Goal: Complete application form

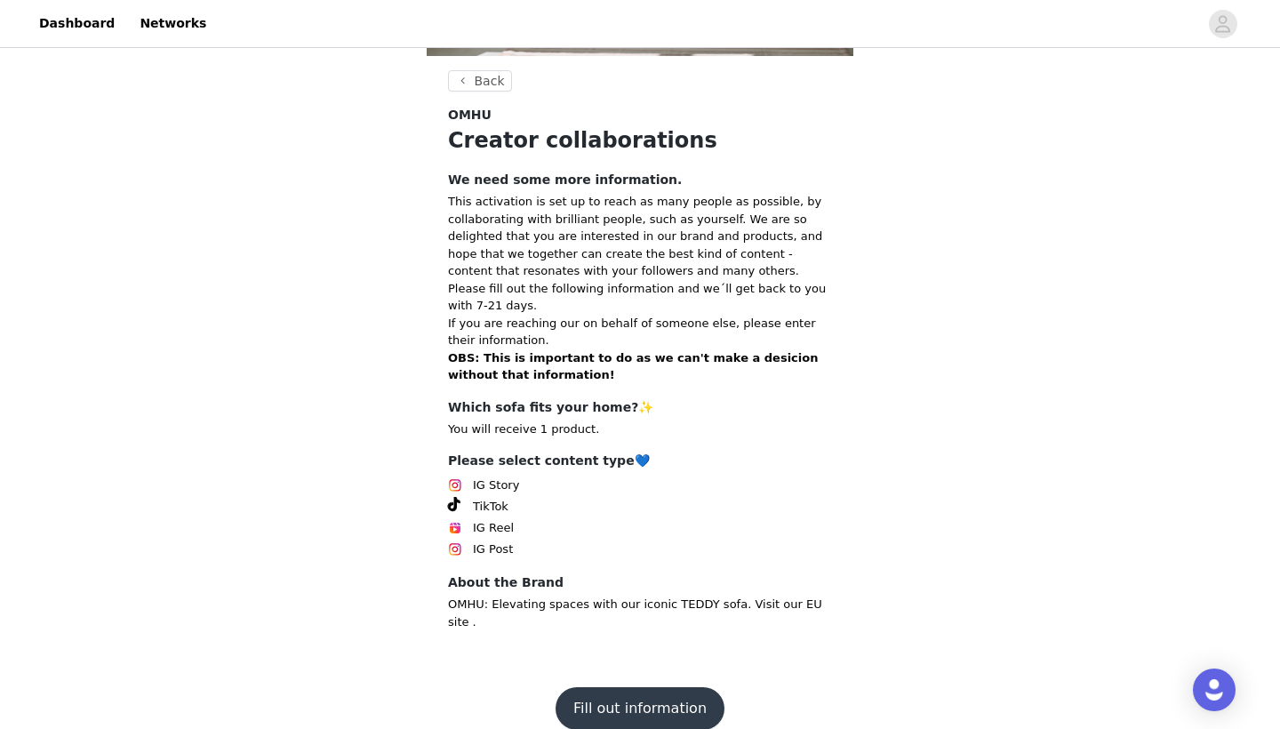
scroll to position [279, 0]
click at [639, 688] on button "Fill out information" at bounding box center [639, 709] width 169 height 43
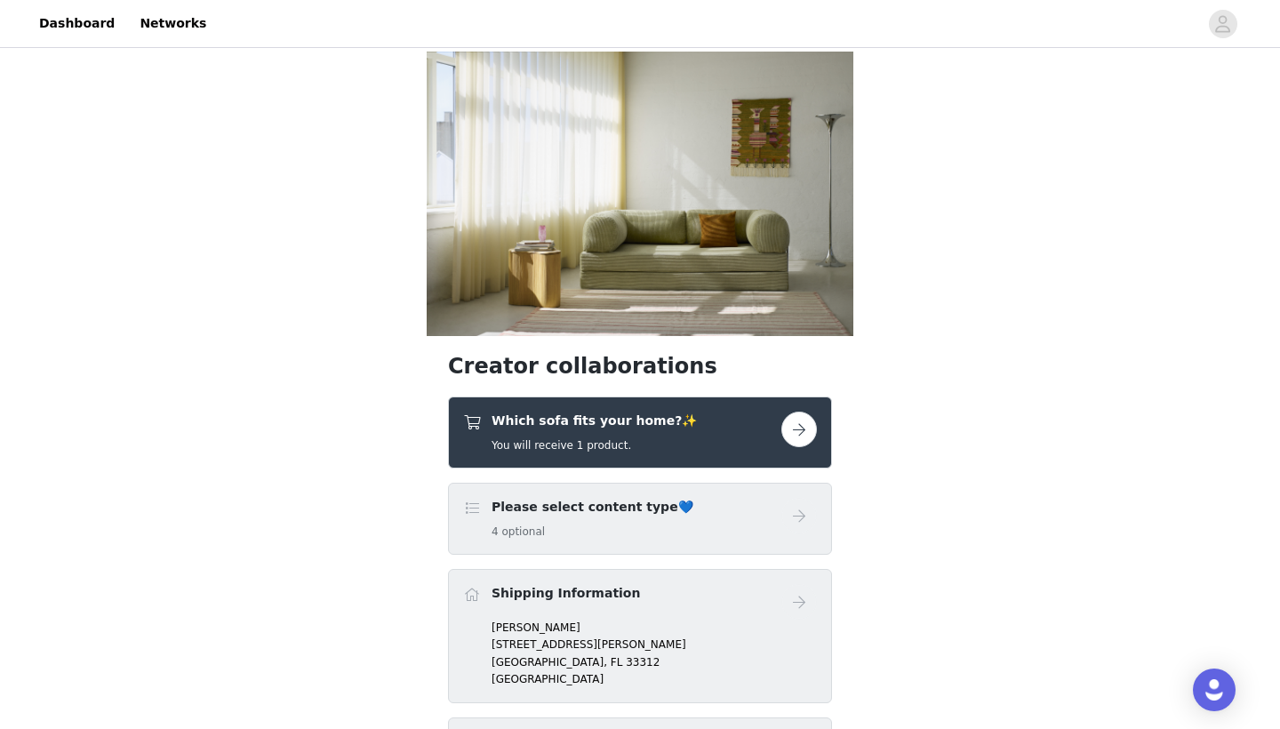
click at [779, 425] on div "Which sofa fits your home?✨ You will receive 1 product." at bounding box center [622, 432] width 318 height 42
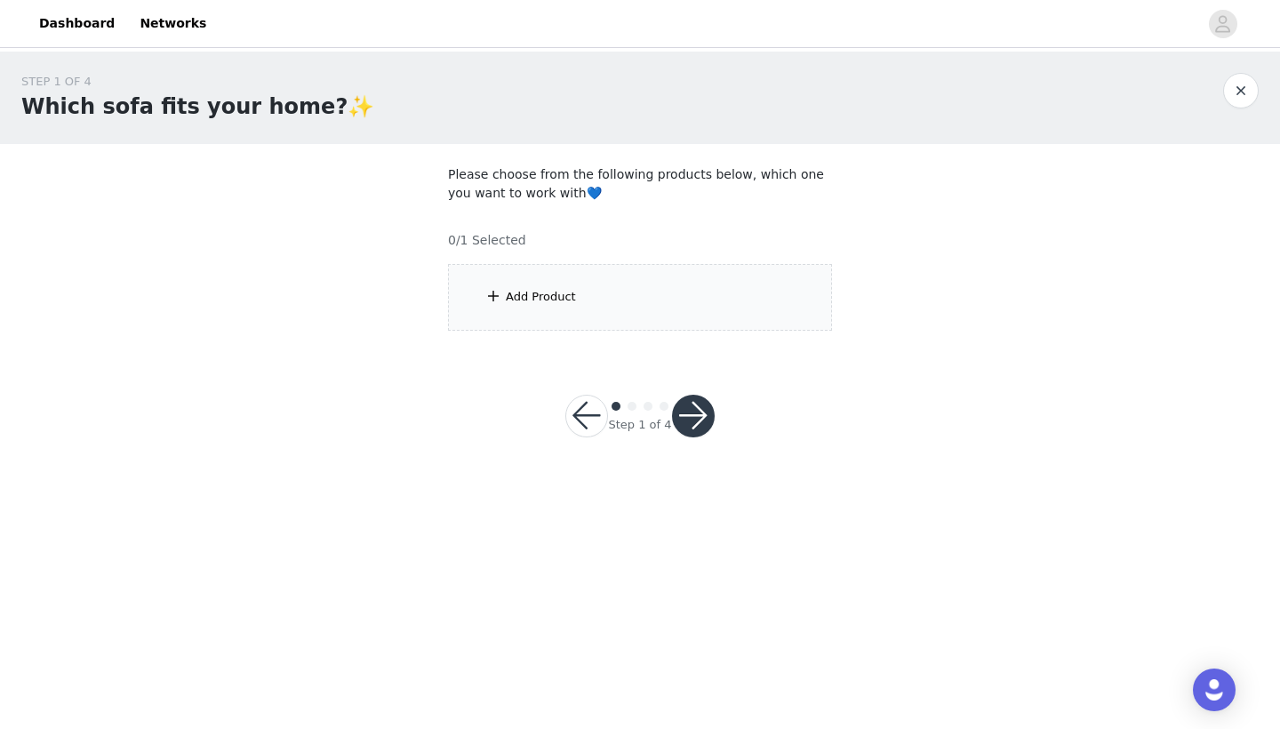
click at [497, 299] on span at bounding box center [493, 295] width 18 height 21
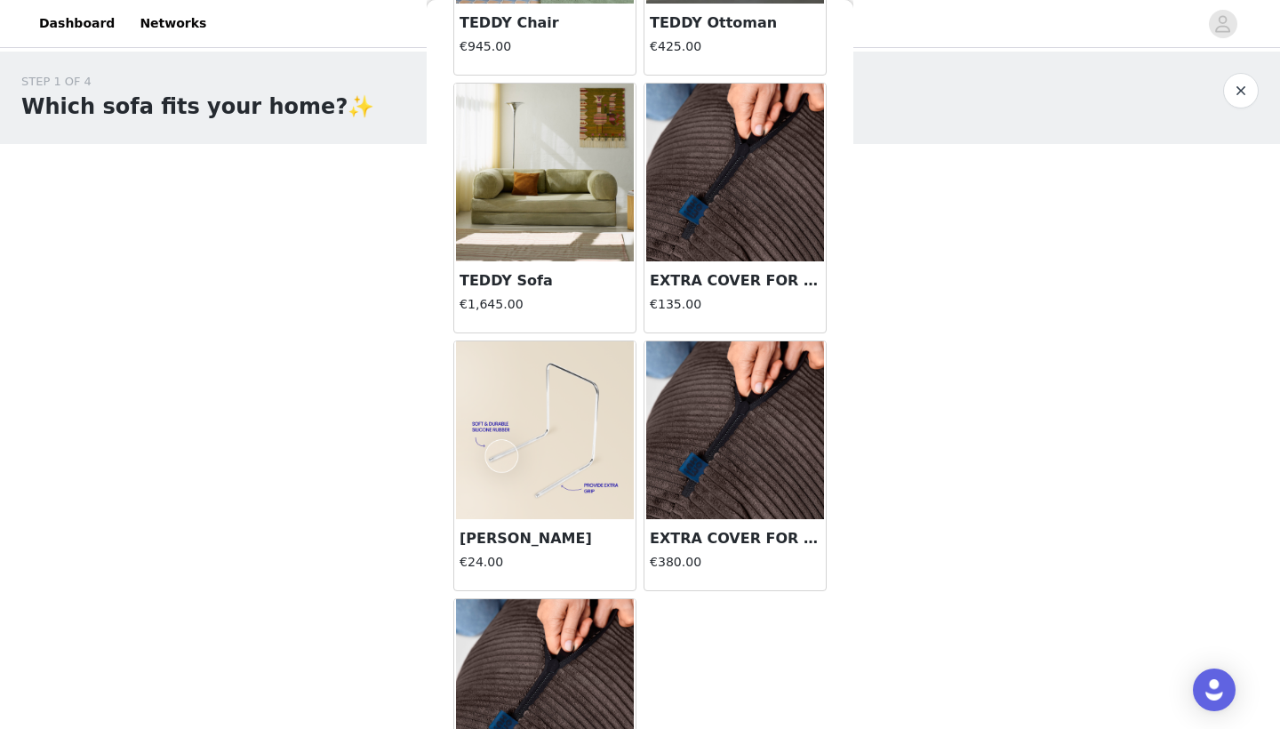
scroll to position [265, 0]
click at [556, 242] on img at bounding box center [545, 172] width 178 height 178
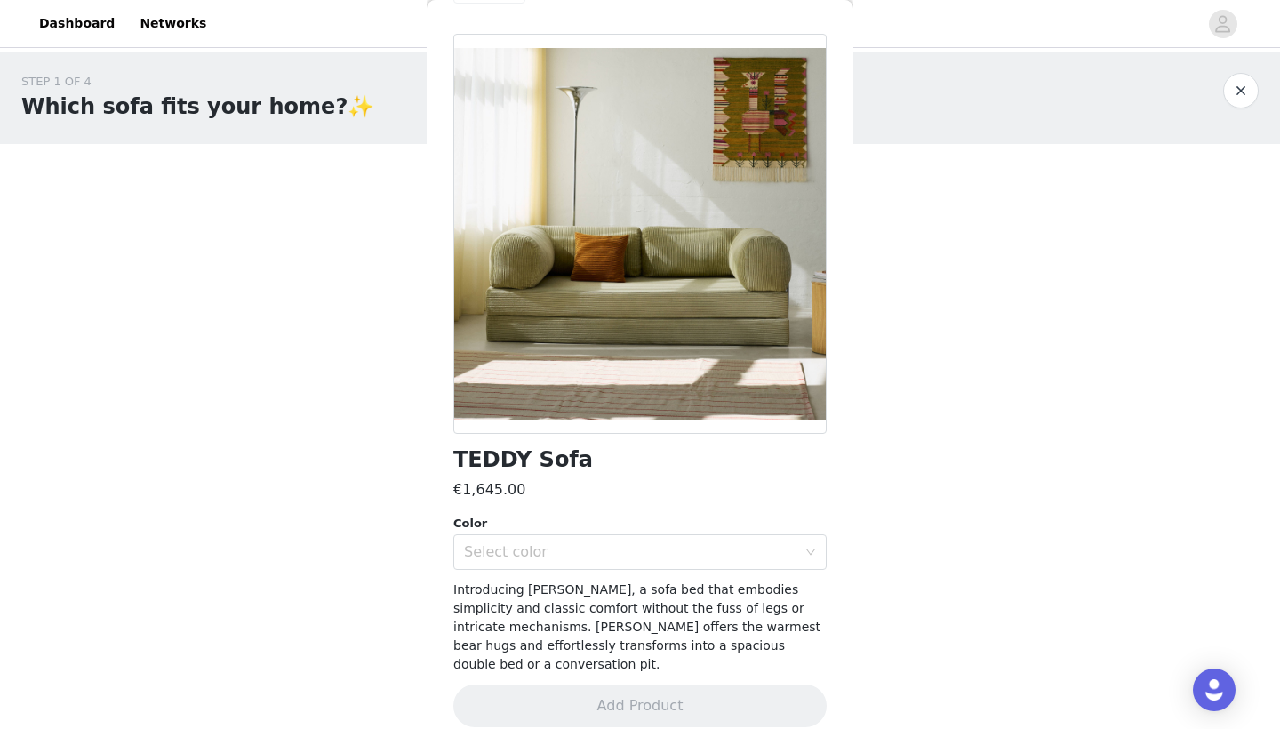
scroll to position [0, 0]
click at [784, 557] on div "Select color" at bounding box center [630, 552] width 332 height 18
click at [786, 553] on div "Select color" at bounding box center [630, 552] width 332 height 18
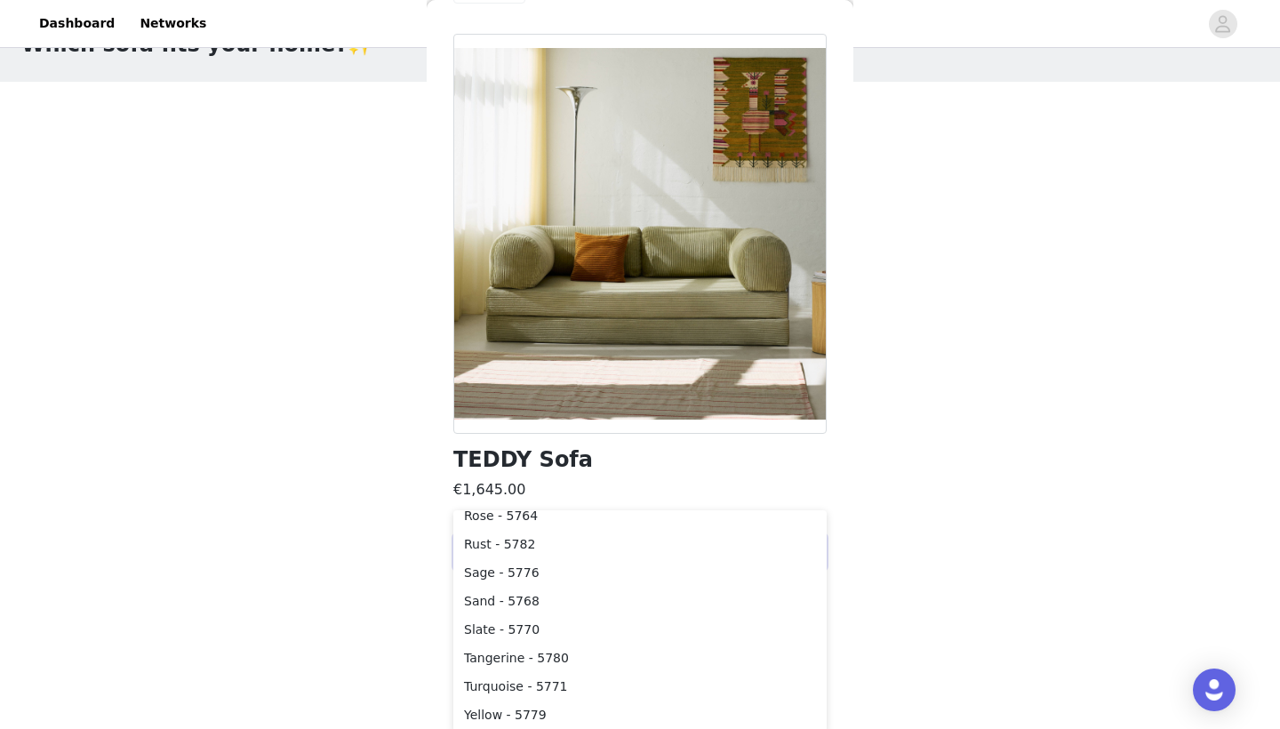
scroll to position [60, 0]
click at [526, 572] on li "Sage - 5776" at bounding box center [639, 574] width 373 height 28
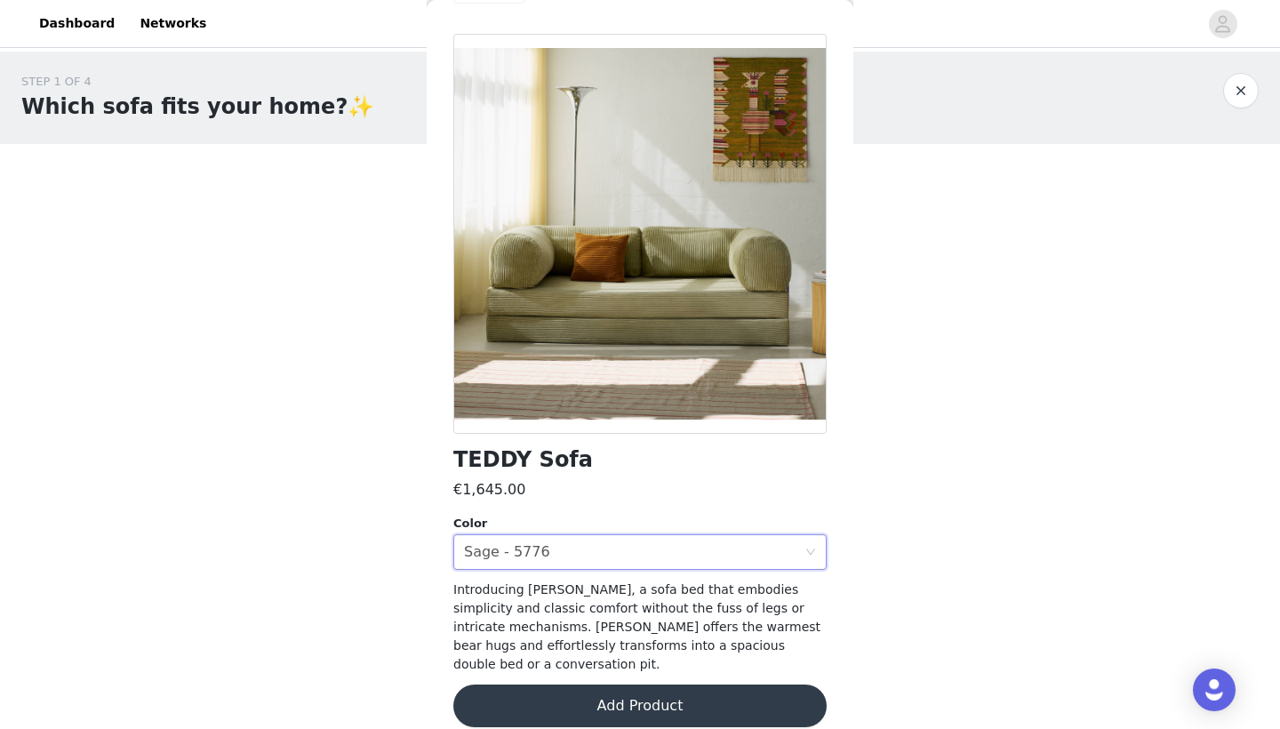
scroll to position [0, 0]
click at [716, 248] on div at bounding box center [639, 234] width 373 height 400
click at [627, 684] on button "Add Product" at bounding box center [639, 705] width 373 height 43
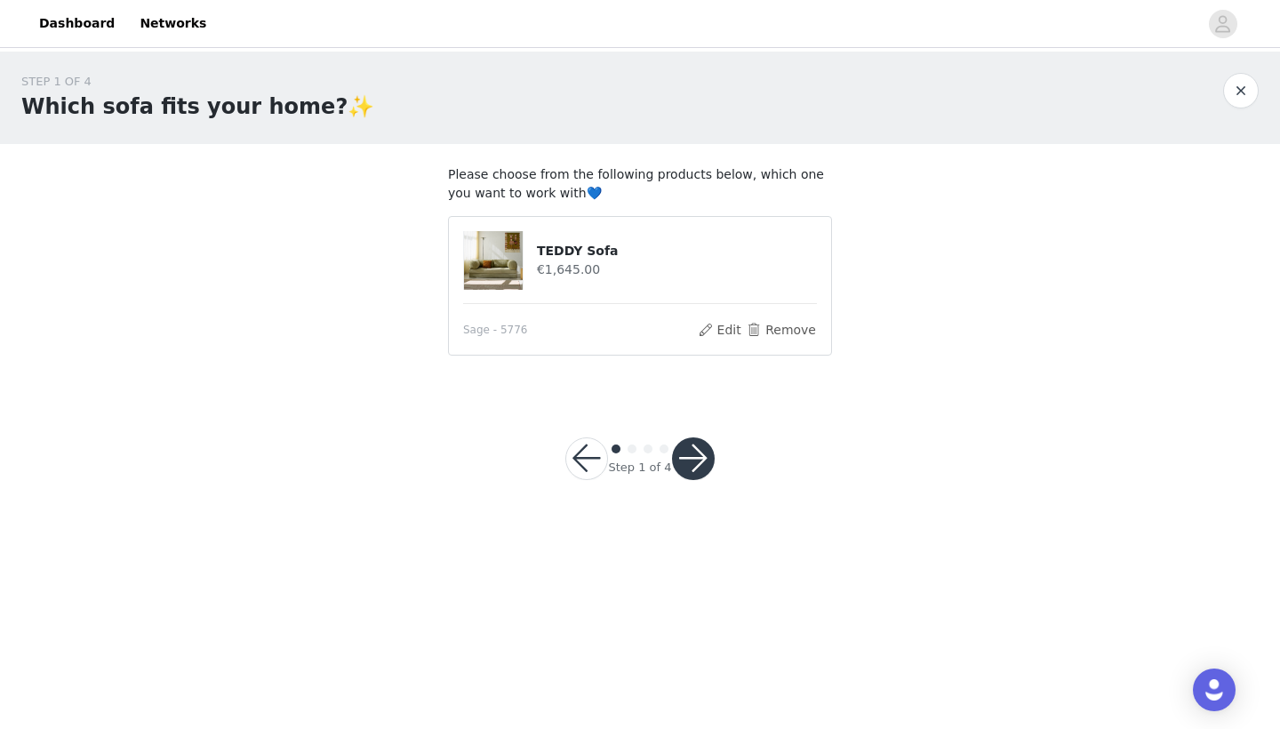
click at [698, 450] on button "button" at bounding box center [693, 458] width 43 height 43
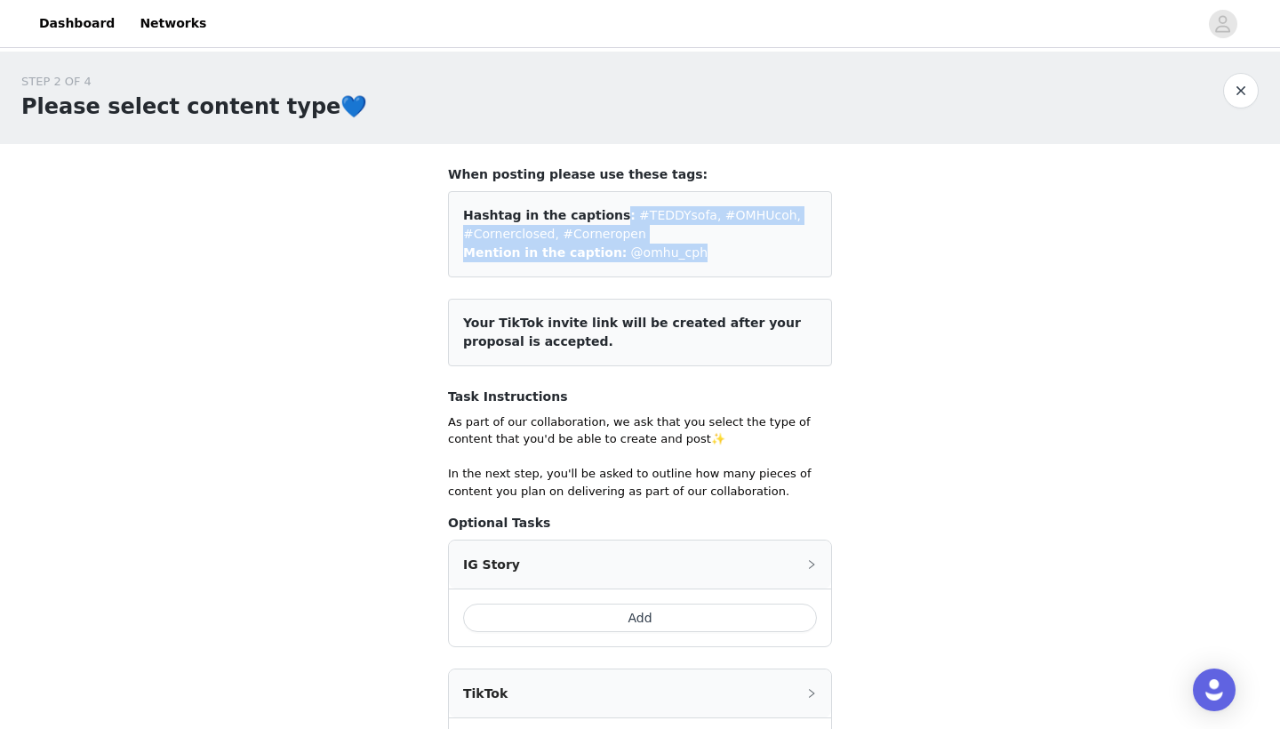
drag, startPoint x: 599, startPoint y: 213, endPoint x: 716, endPoint y: 275, distance: 132.4
click at [716, 275] on div "Hashtag in the captions: #TEDDYsofa, #OMHUcoh, #Cornerclosed, #Corneropen Menti…" at bounding box center [640, 234] width 384 height 86
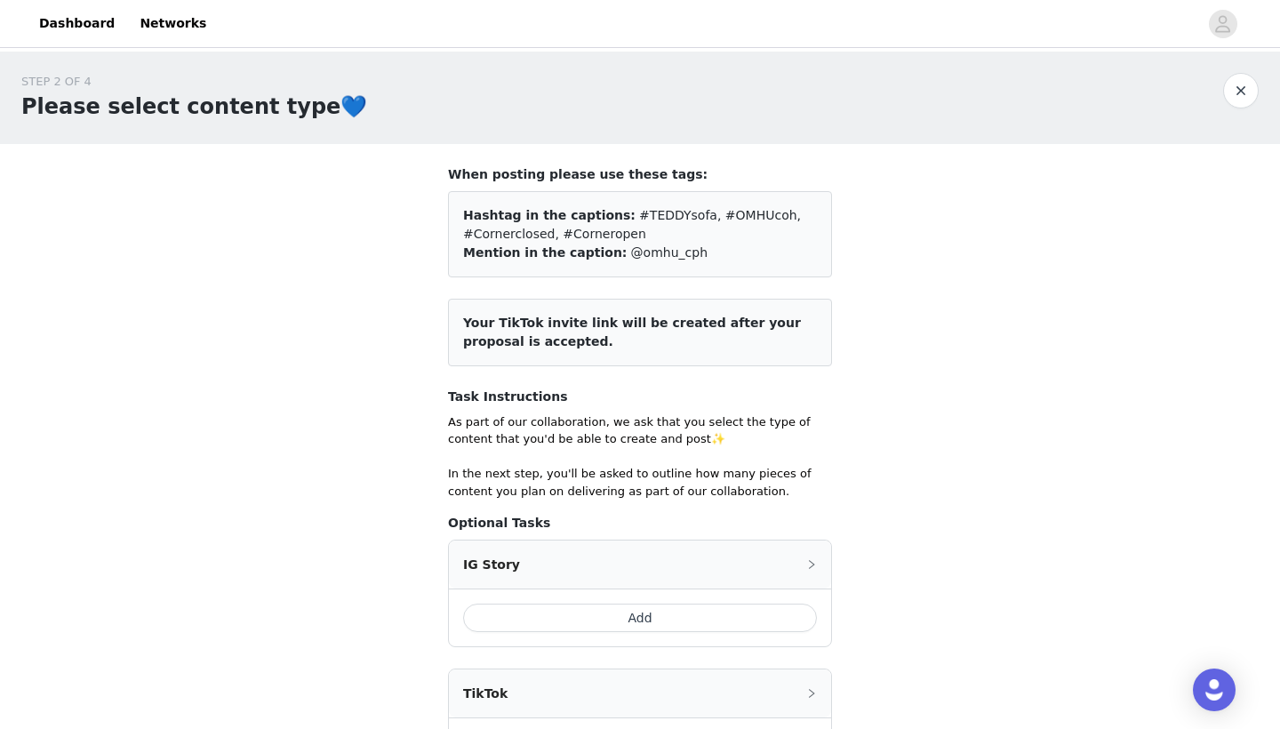
click at [838, 376] on section "When posting please use these tags: Hashtag in the captions: #TEDDYsofa, #OMHUc…" at bounding box center [640, 610] width 427 height 933
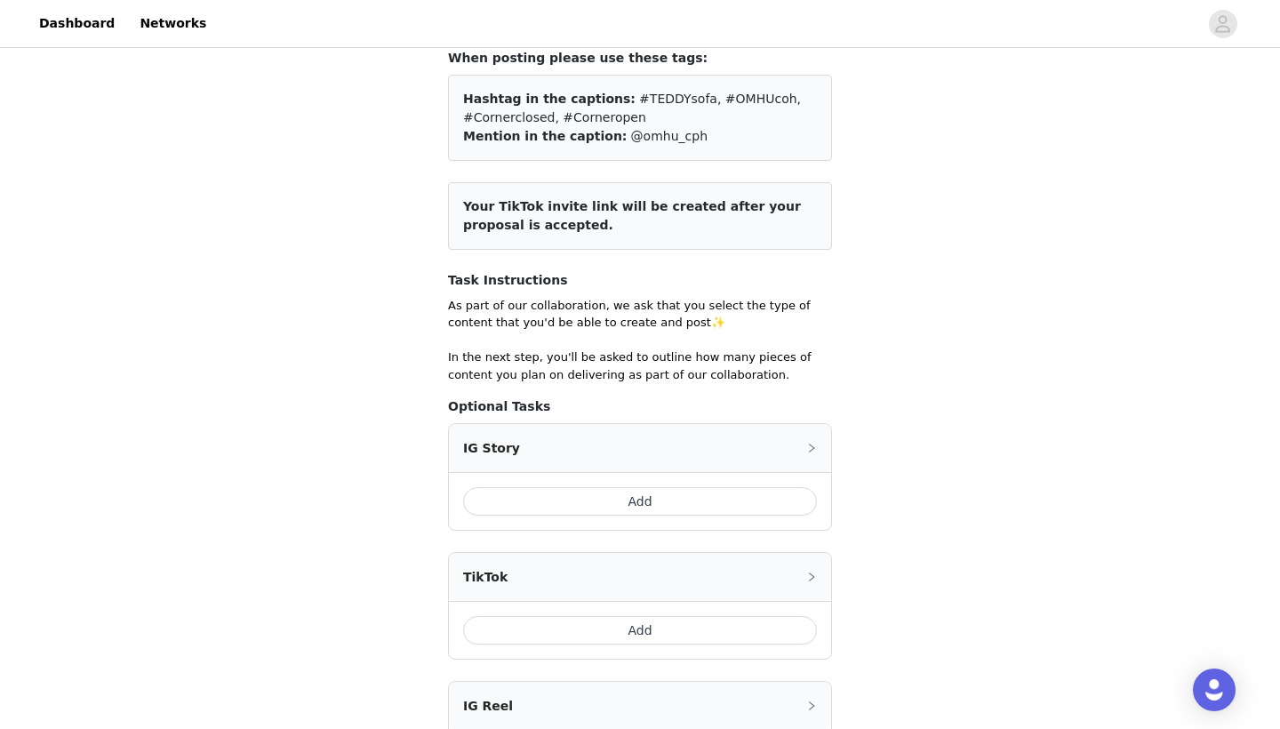
scroll to position [118, 0]
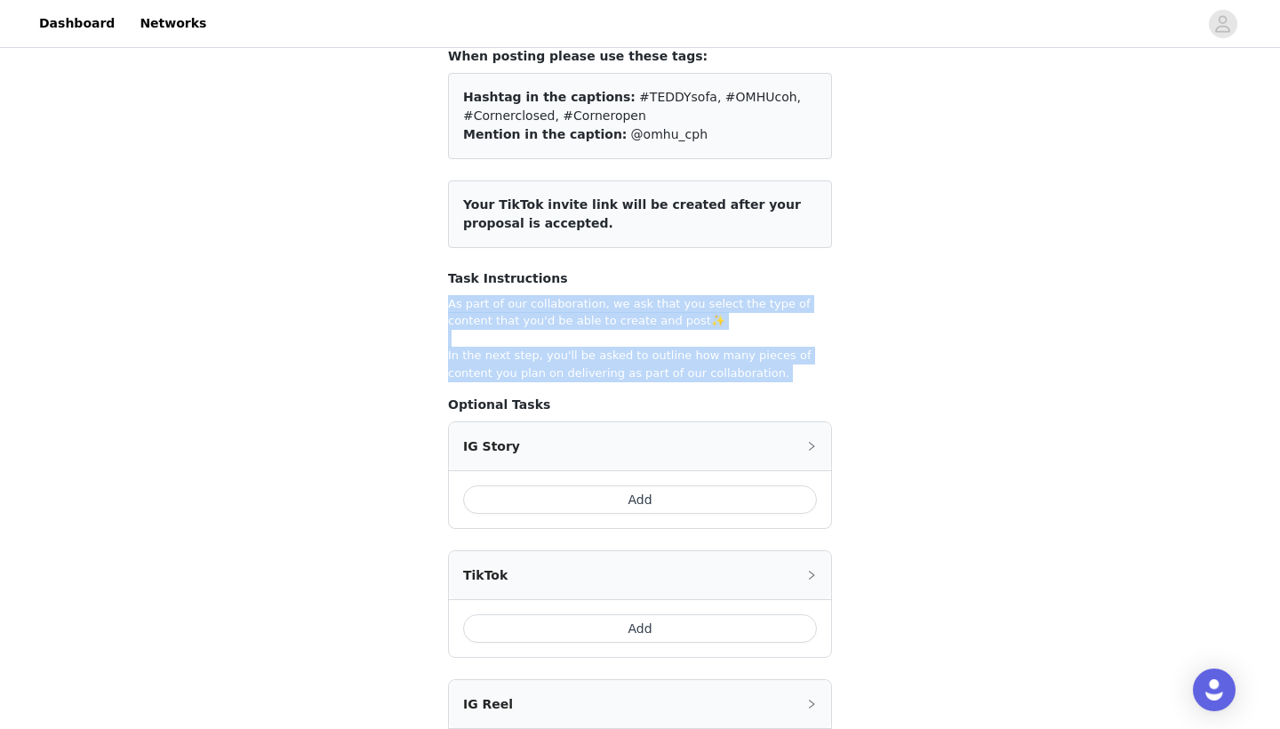
drag, startPoint x: 440, startPoint y: 292, endPoint x: 642, endPoint y: 389, distance: 224.6
click at [642, 389] on section "When posting please use these tags: Hashtag in the captions: #TEDDYsofa, #OMHUc…" at bounding box center [640, 492] width 427 height 933
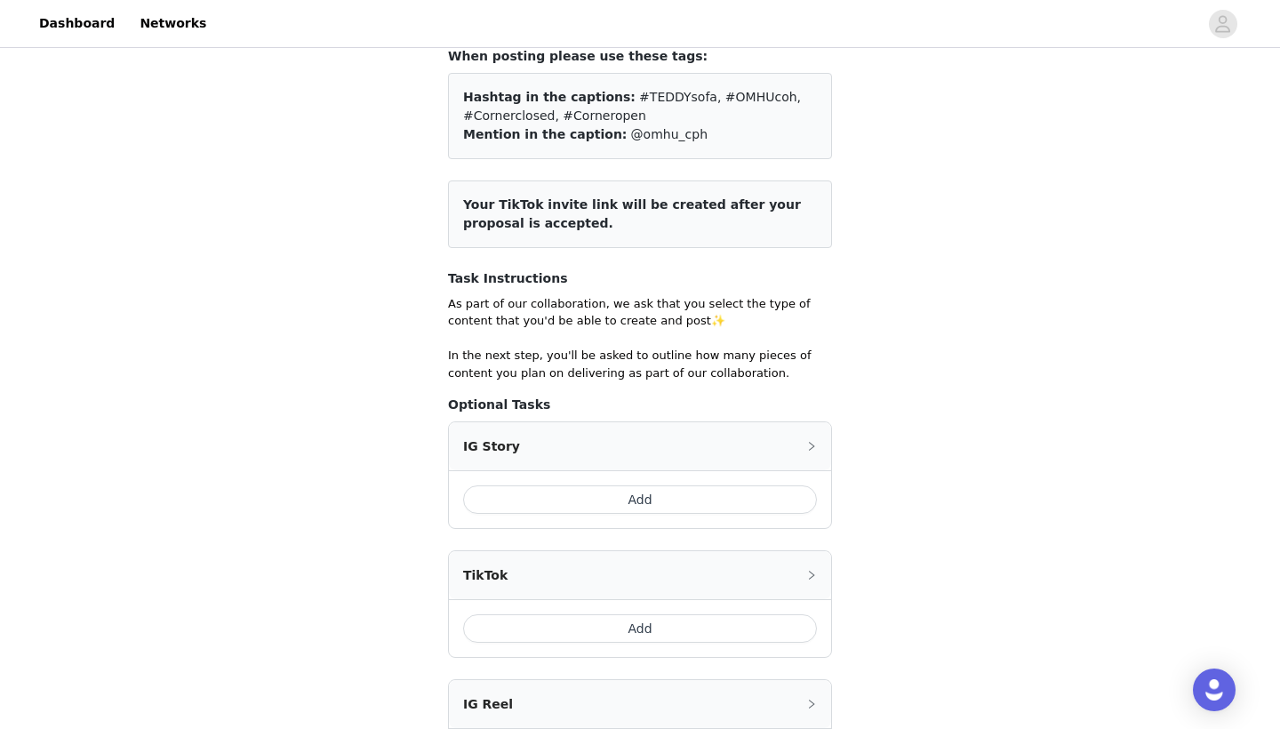
click at [641, 384] on div "When posting please use these tags: Hashtag in the captions: #TEDDYsofa, #OMHUc…" at bounding box center [640, 481] width 384 height 869
drag, startPoint x: 641, startPoint y: 384, endPoint x: 581, endPoint y: 384, distance: 59.5
click at [581, 384] on div "When posting please use these tags: Hashtag in the captions: #TEDDYsofa, #OMHUc…" at bounding box center [640, 481] width 384 height 869
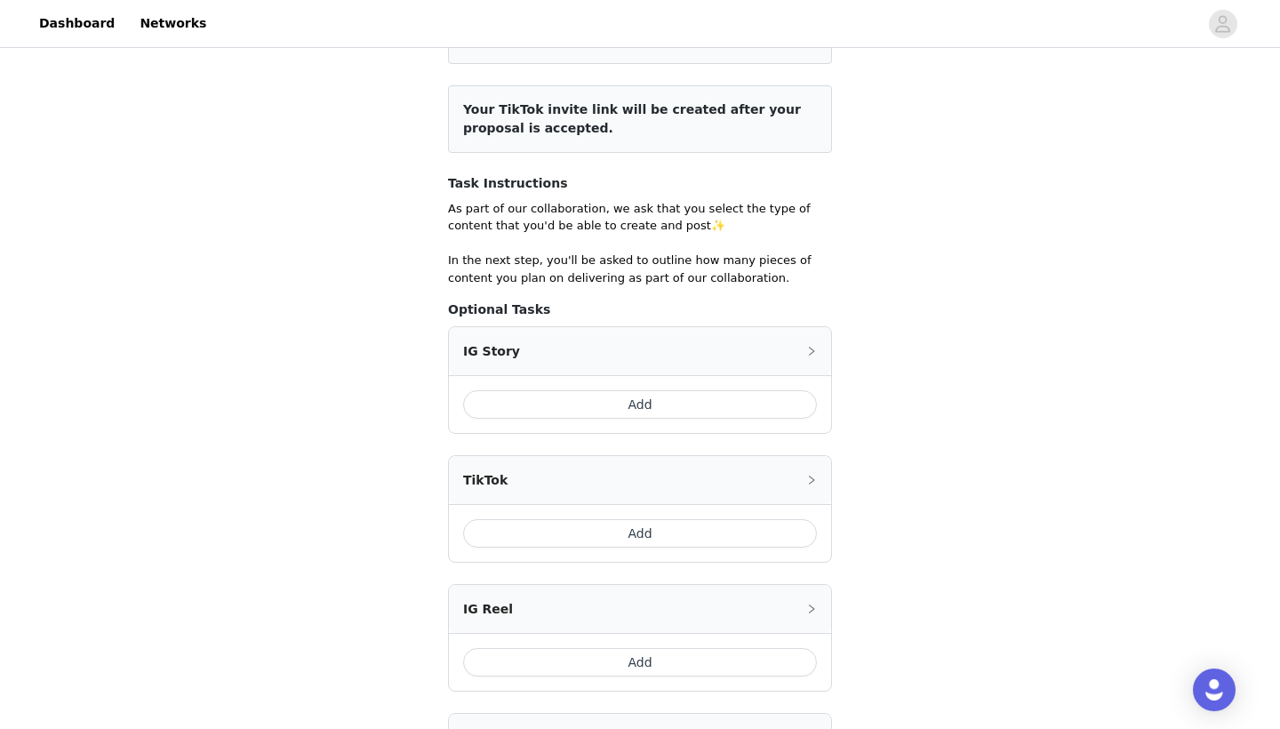
scroll to position [219, 0]
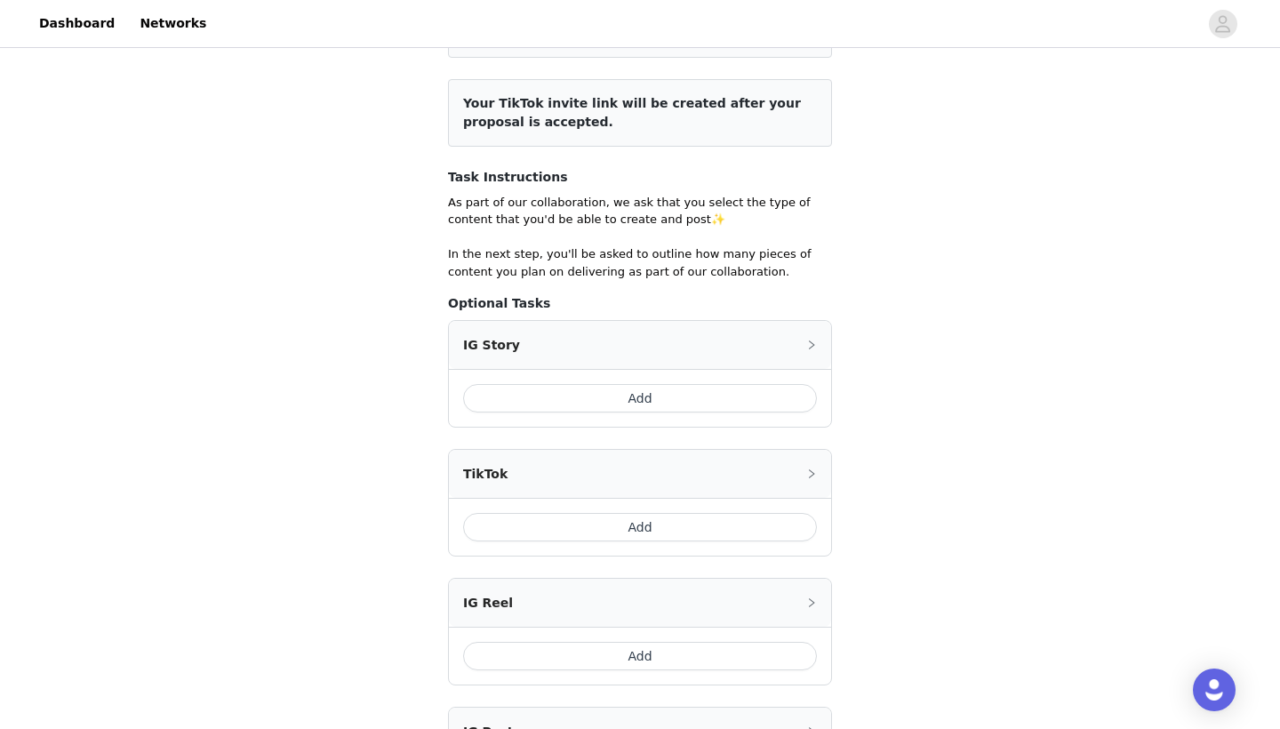
click at [670, 398] on button "Add" at bounding box center [640, 398] width 354 height 28
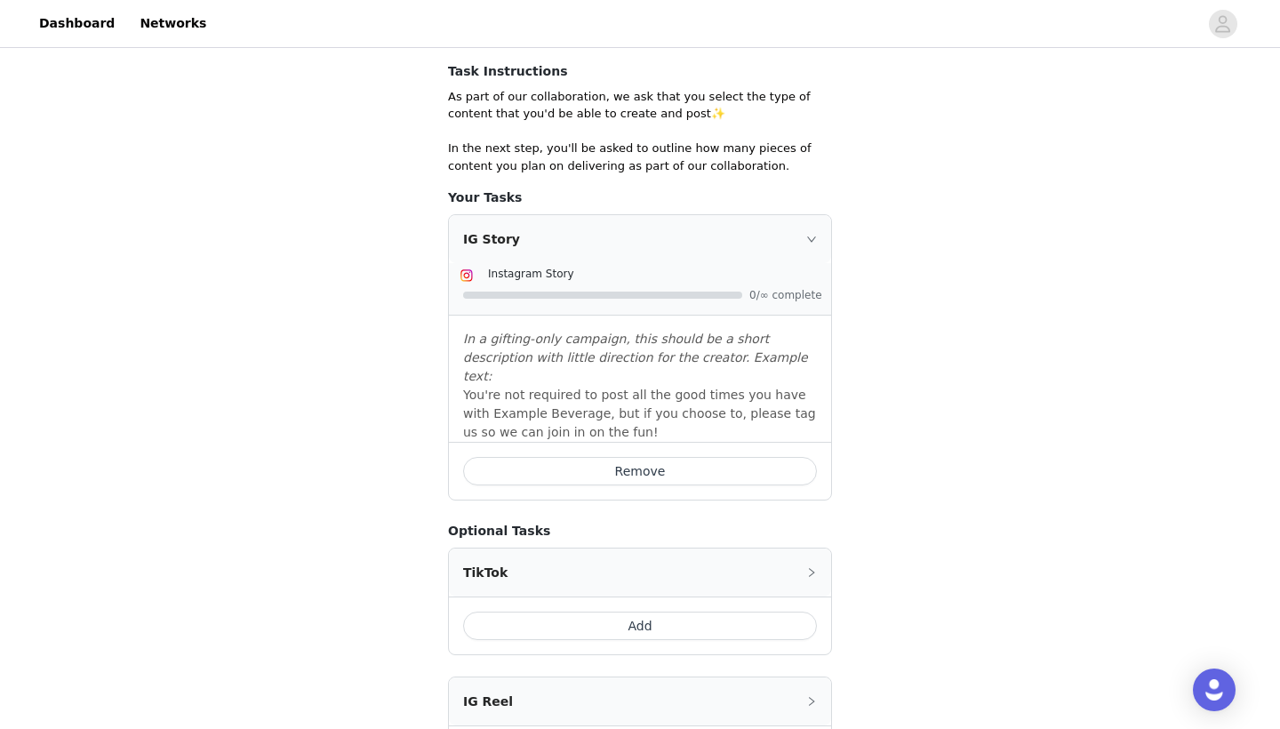
scroll to position [352, 0]
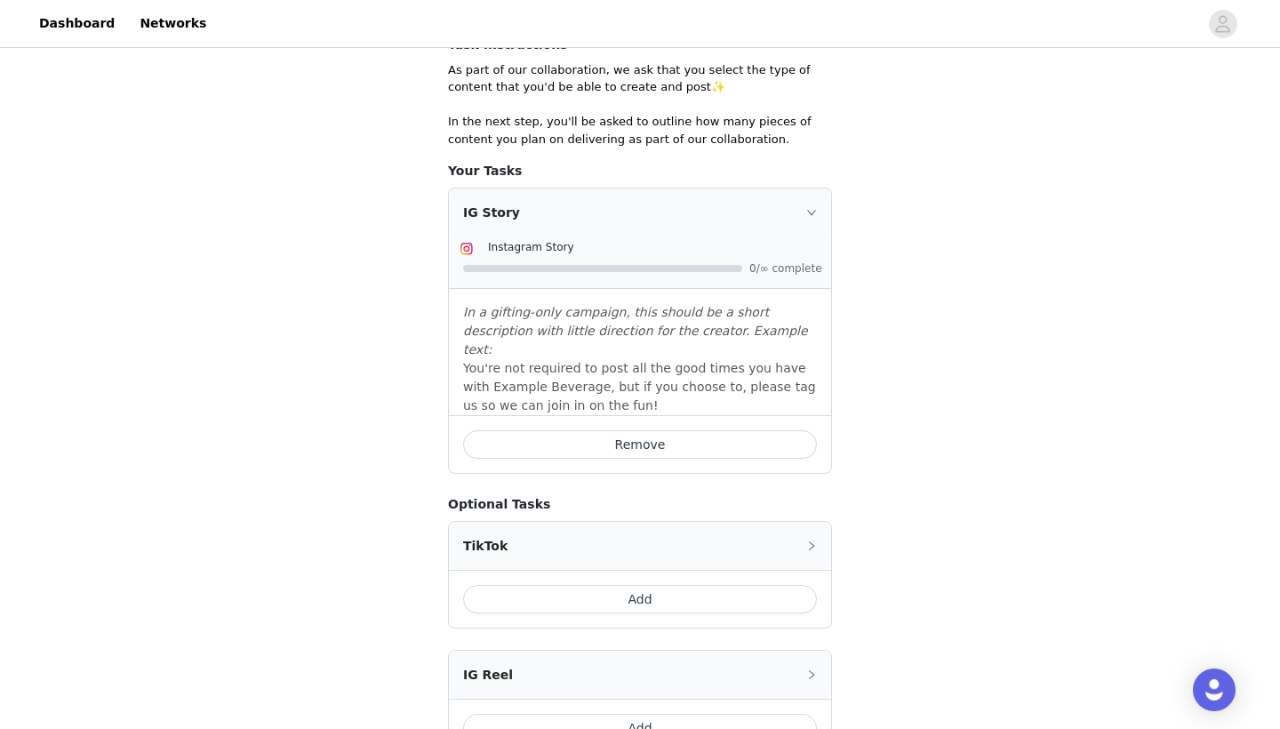
click at [808, 207] on icon "icon: right" at bounding box center [811, 212] width 11 height 11
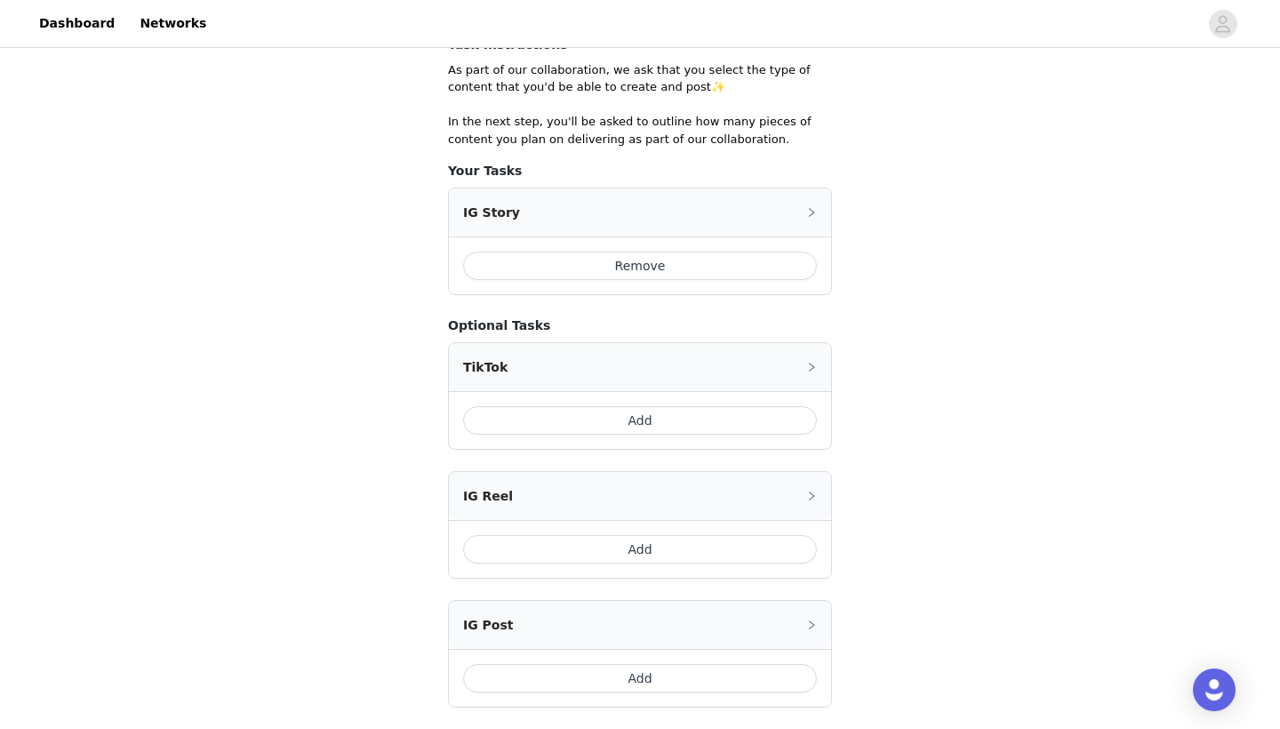
click at [809, 207] on icon "icon: right" at bounding box center [811, 212] width 11 height 11
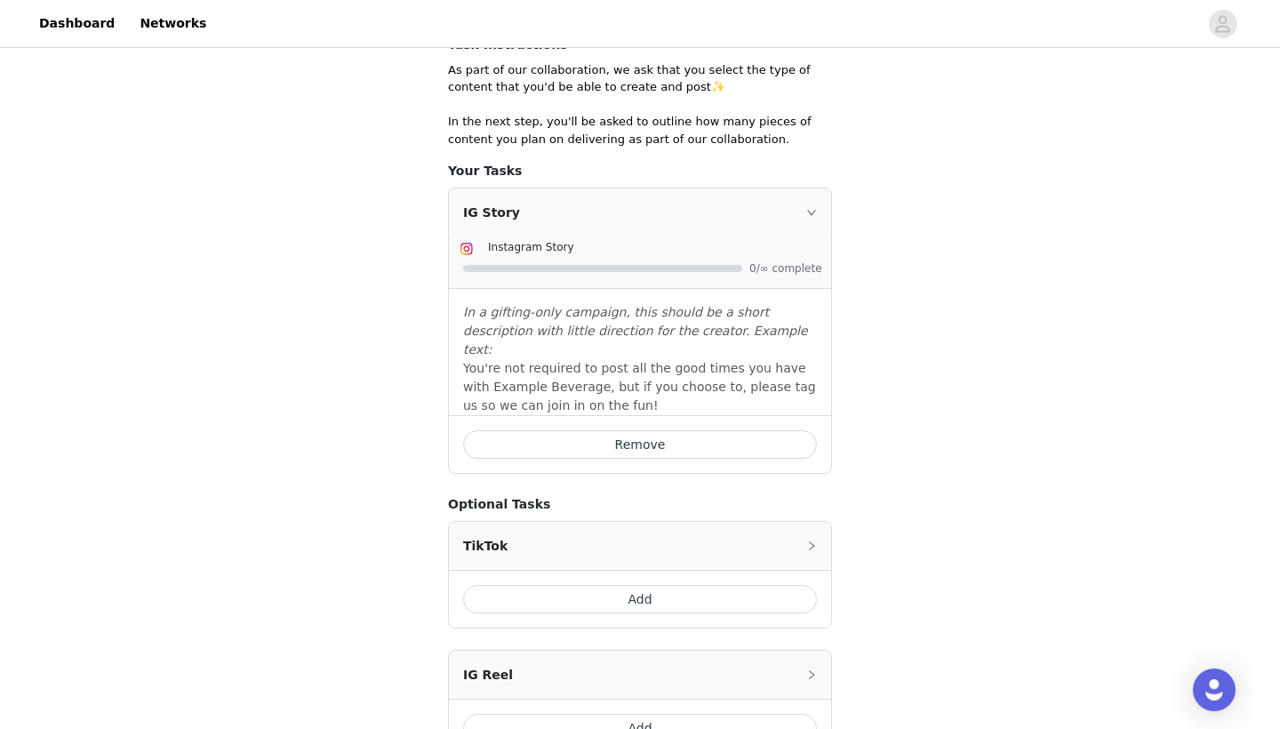
click at [812, 197] on div "IG Story" at bounding box center [640, 212] width 382 height 48
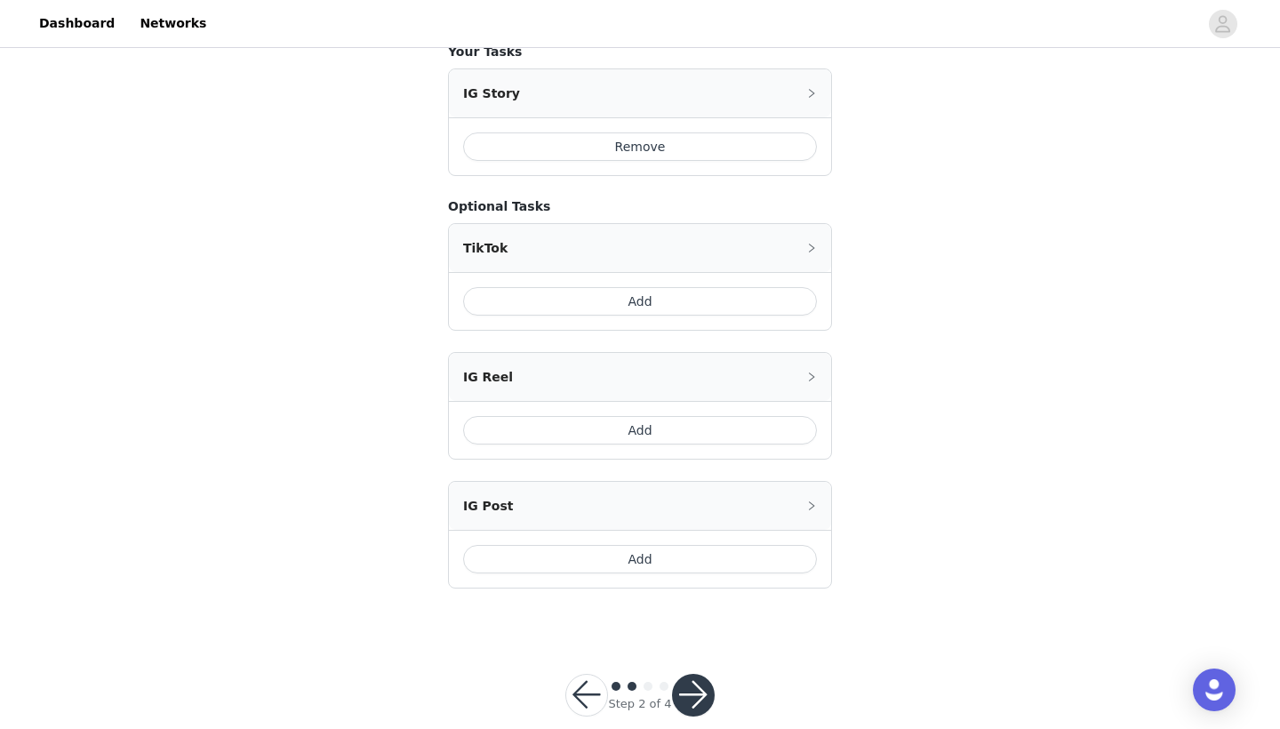
scroll to position [476, 0]
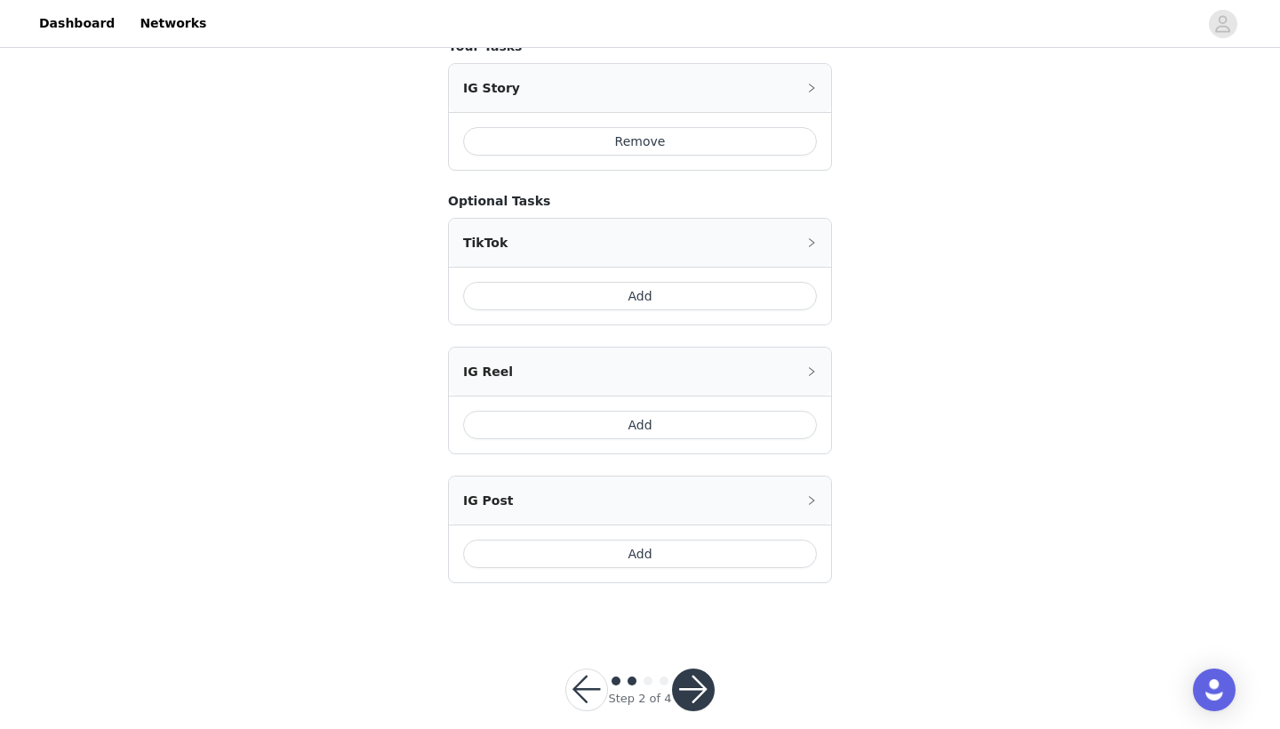
click at [685, 563] on button "Add" at bounding box center [640, 553] width 354 height 28
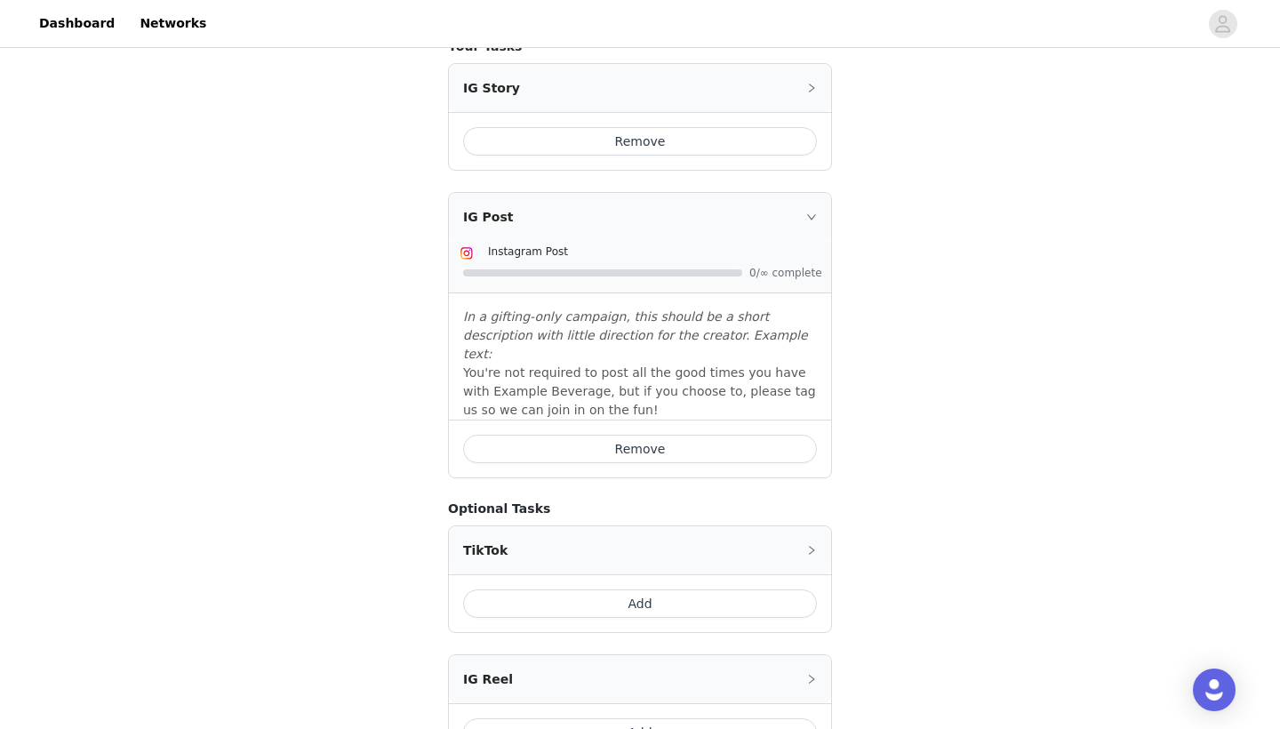
click at [664, 589] on button "Add" at bounding box center [640, 603] width 354 height 28
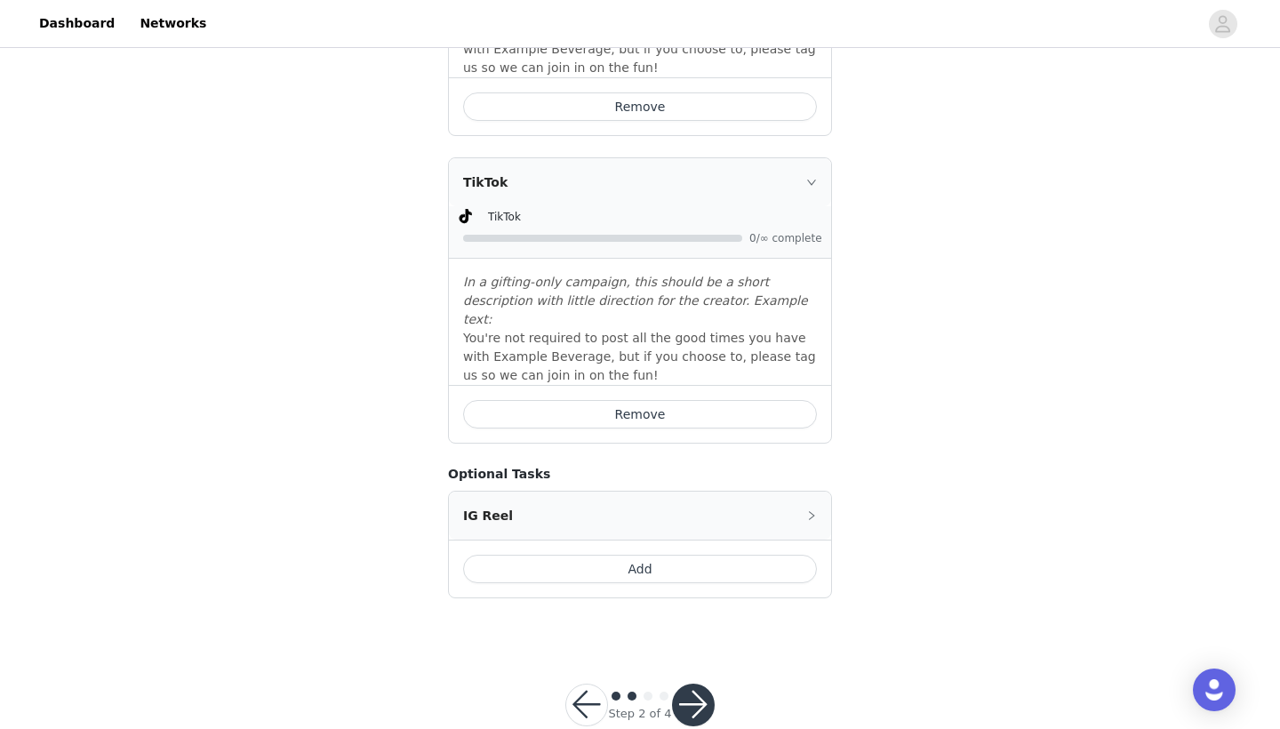
click at [690, 555] on button "Add" at bounding box center [640, 569] width 354 height 28
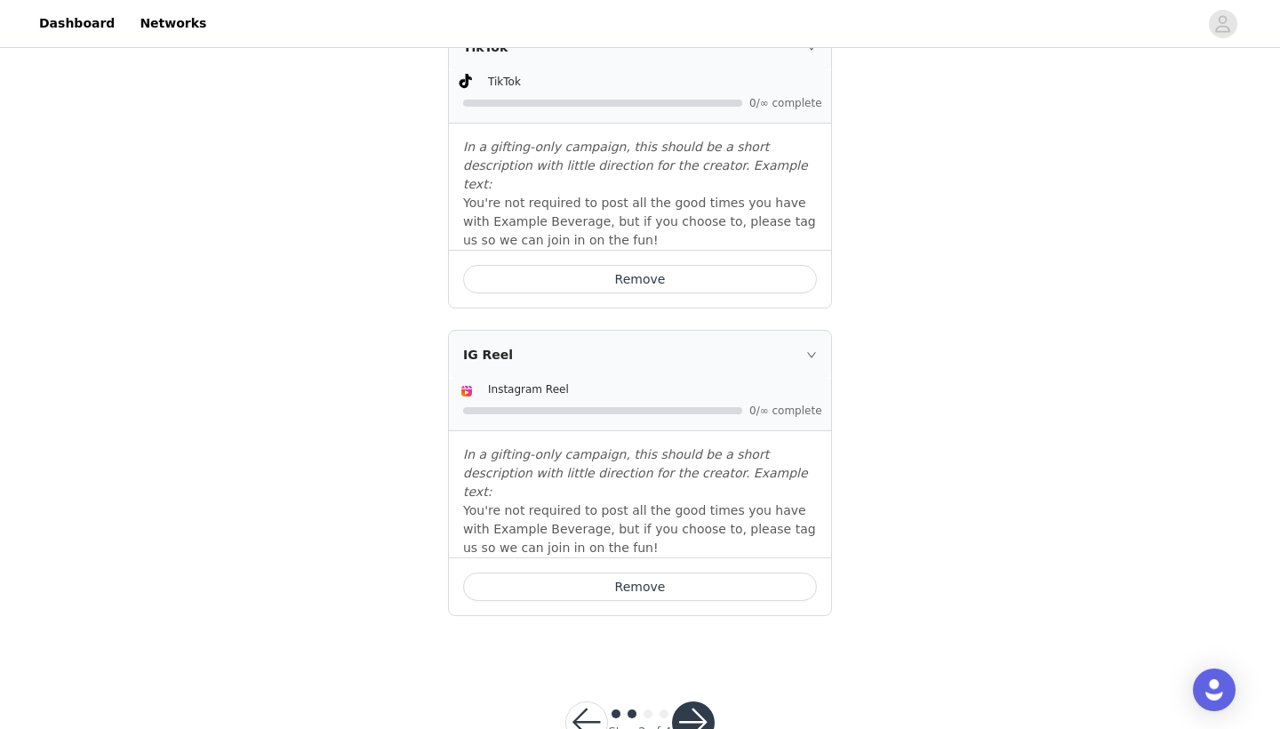
scroll to position [953, 0]
click at [710, 702] on button "button" at bounding box center [693, 723] width 43 height 43
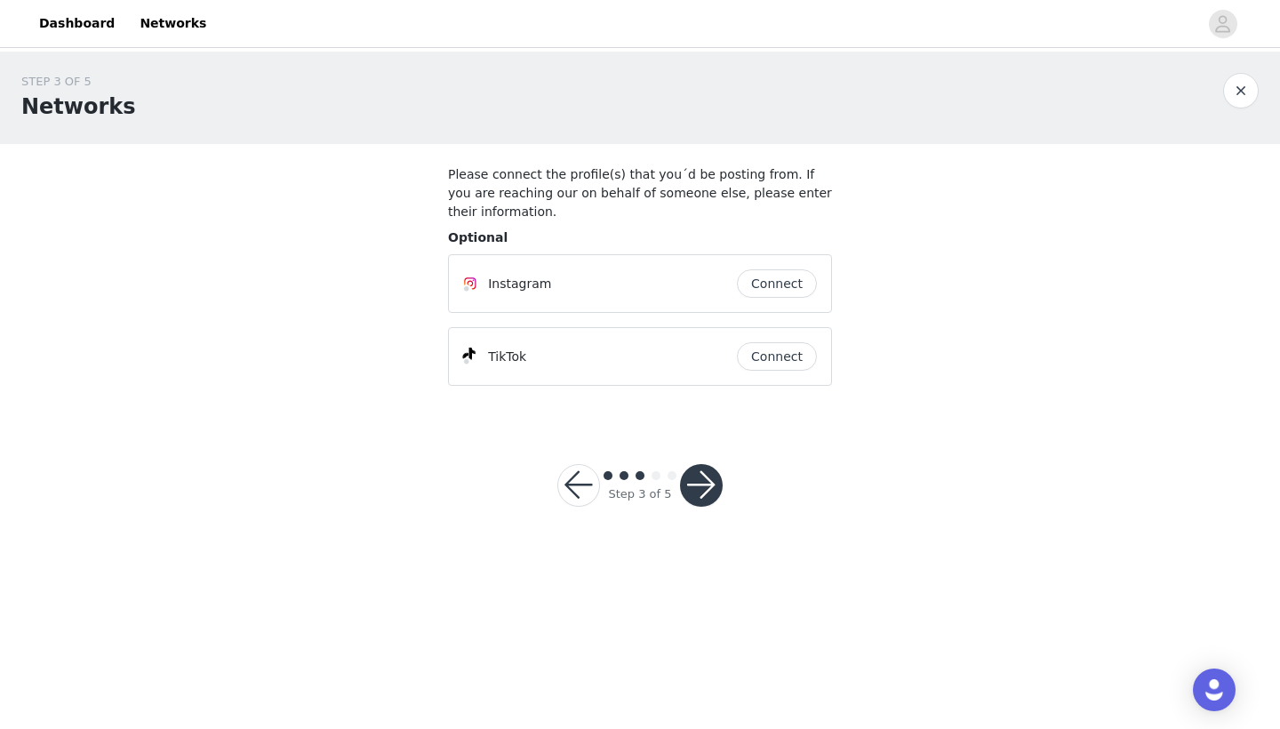
click at [788, 283] on button "Connect" at bounding box center [777, 283] width 80 height 28
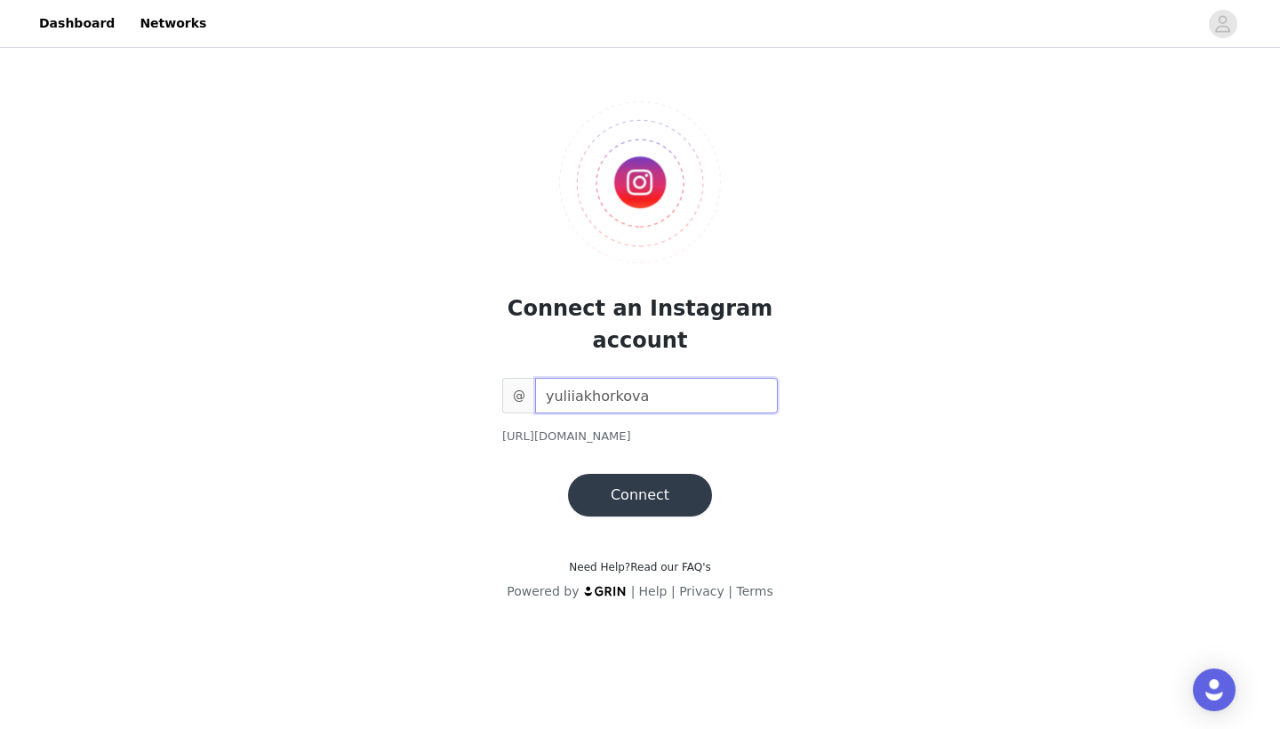
type input "yuliiakhorkova"
click at [682, 493] on button "Connect" at bounding box center [640, 495] width 144 height 43
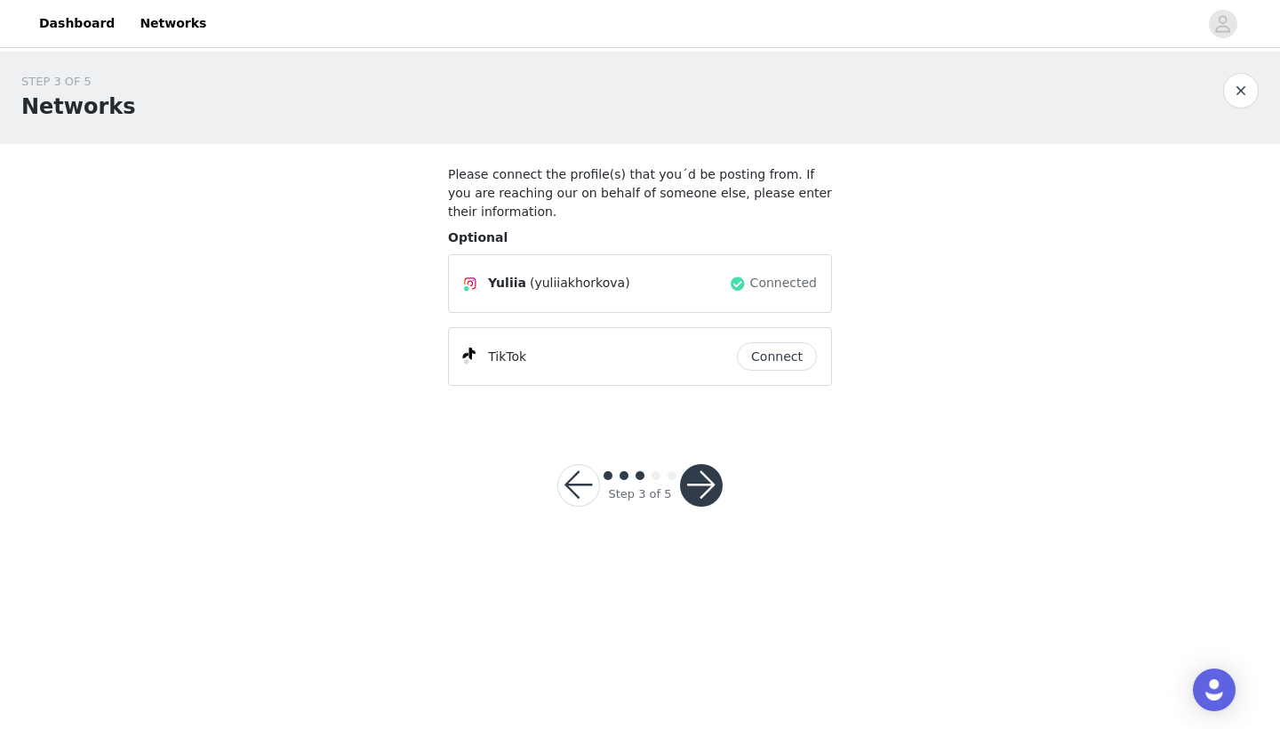
click at [778, 362] on button "Connect" at bounding box center [777, 356] width 80 height 28
click at [714, 484] on button "button" at bounding box center [701, 485] width 43 height 43
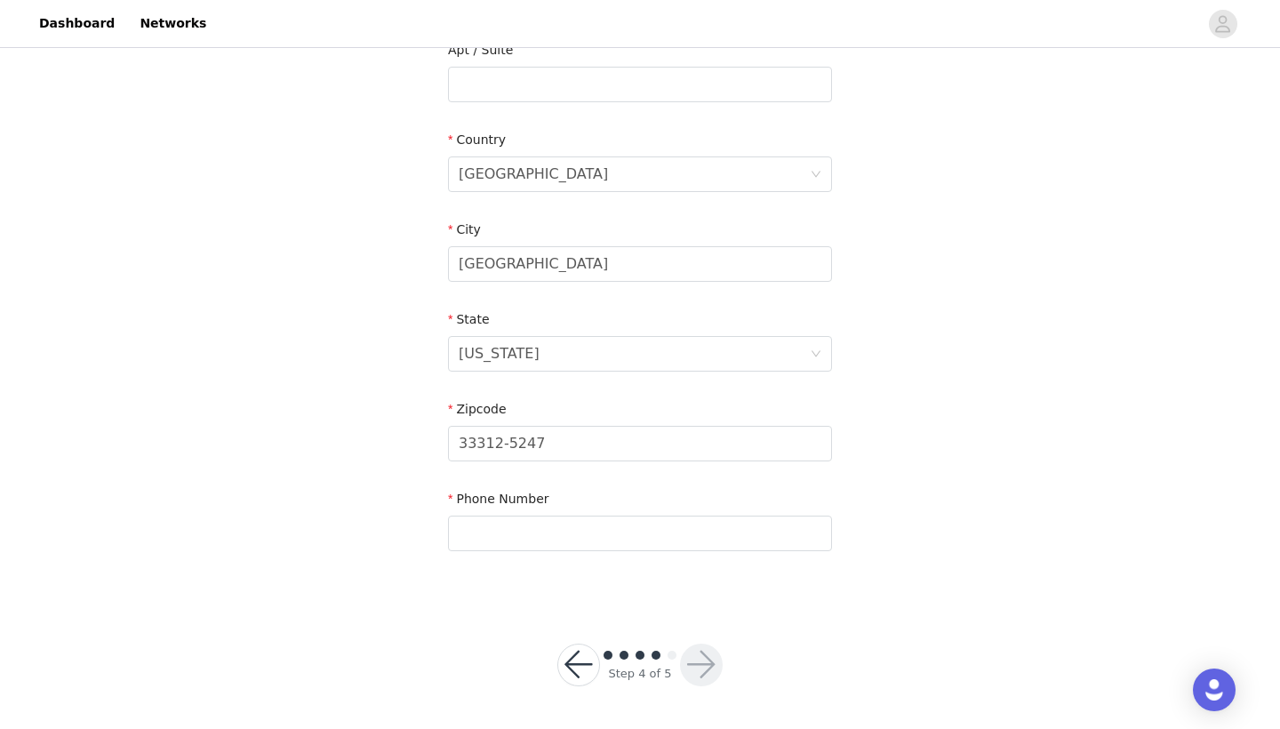
scroll to position [501, 0]
type input "2676294526"
click at [933, 612] on div "STEP 4 OF 5 Shipping Information Delivery within 3-6 weeks Email [EMAIL_ADDRESS…" at bounding box center [640, 139] width 1280 height 1179
click at [712, 664] on button "button" at bounding box center [701, 665] width 43 height 43
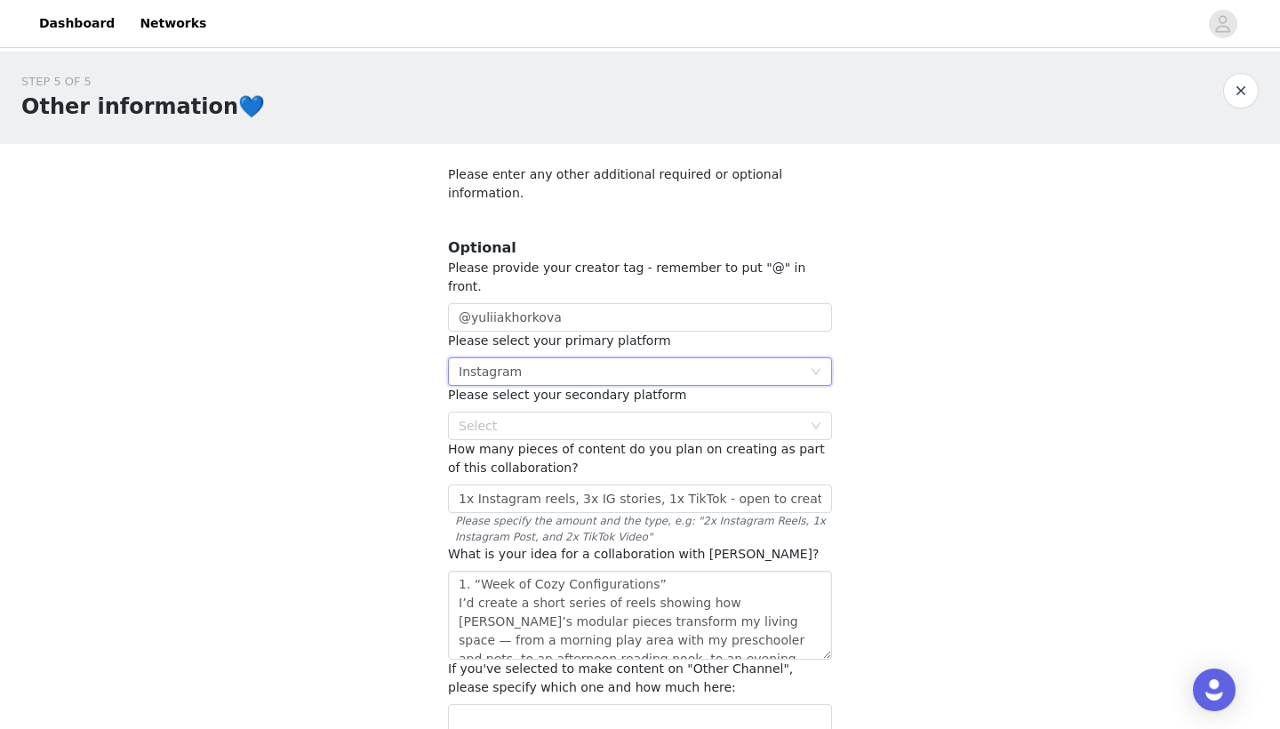
click at [602, 358] on div "Select Instagram" at bounding box center [634, 371] width 351 height 27
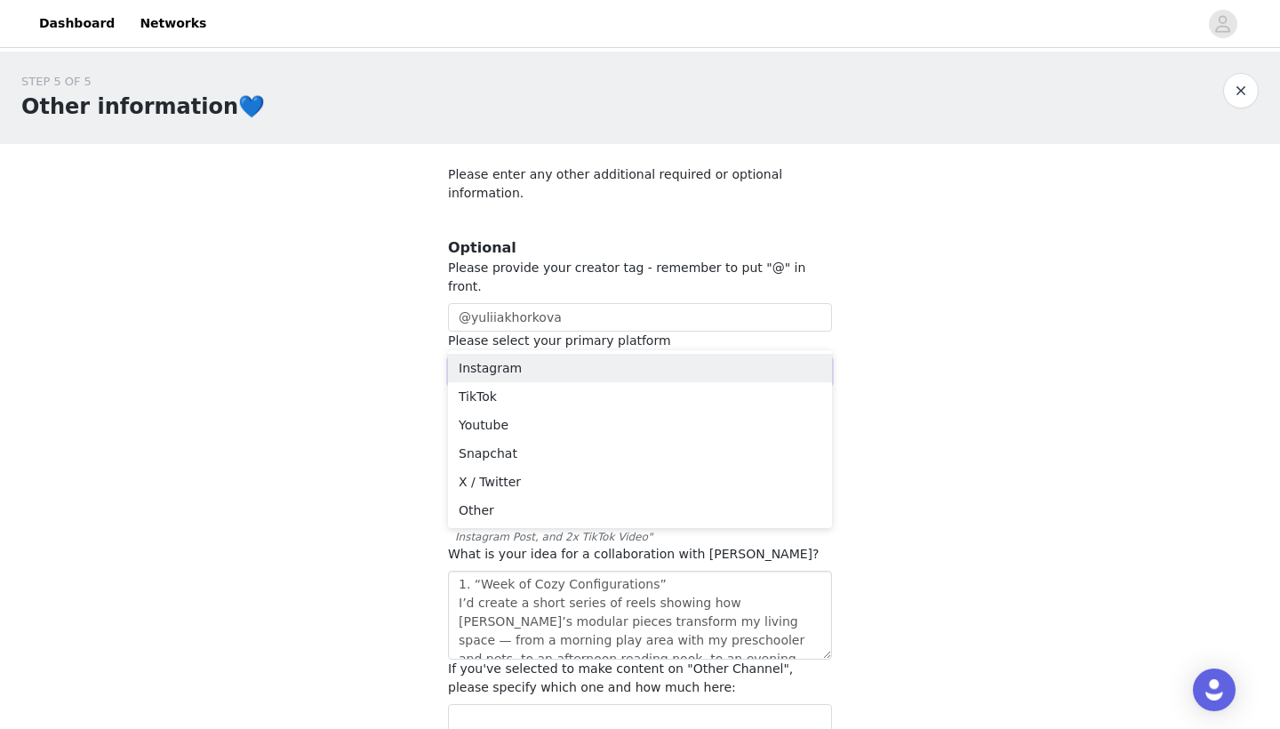
click at [602, 358] on div "Select Instagram" at bounding box center [634, 371] width 351 height 27
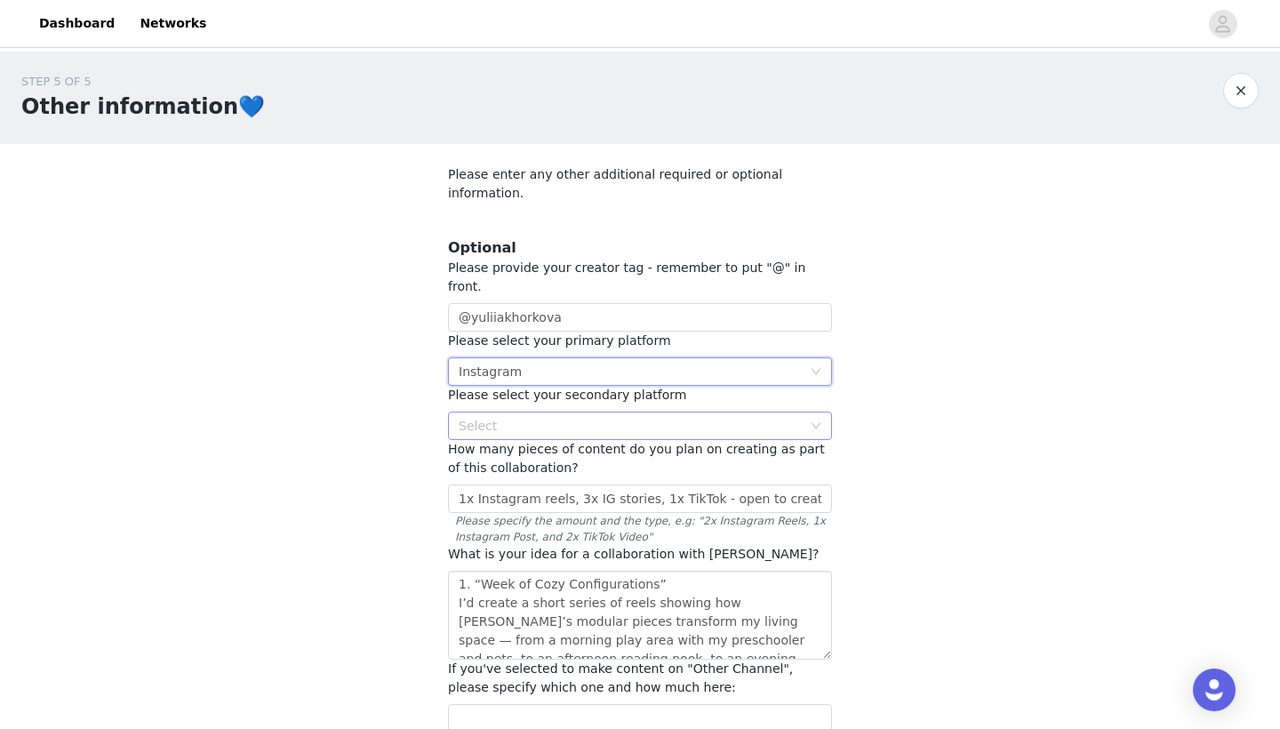
click at [594, 417] on div "Select" at bounding box center [630, 426] width 343 height 18
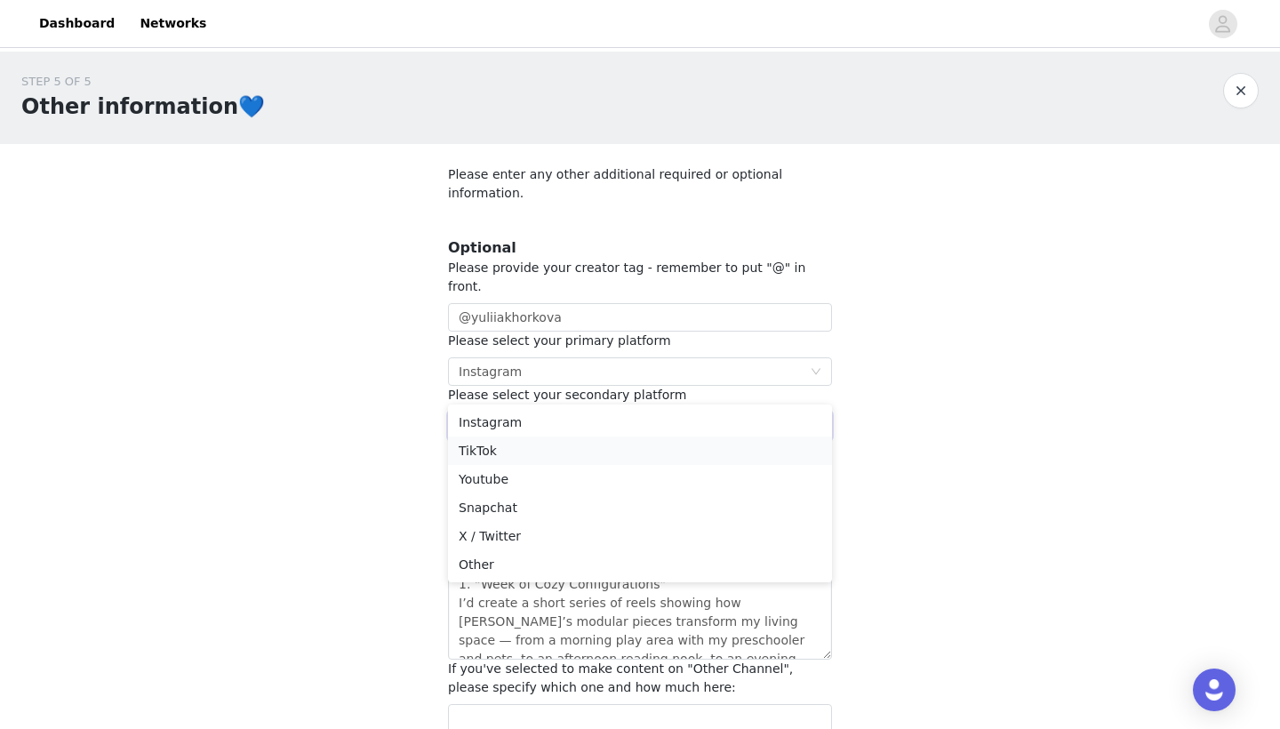
click at [512, 448] on li "TikTok" at bounding box center [640, 450] width 384 height 28
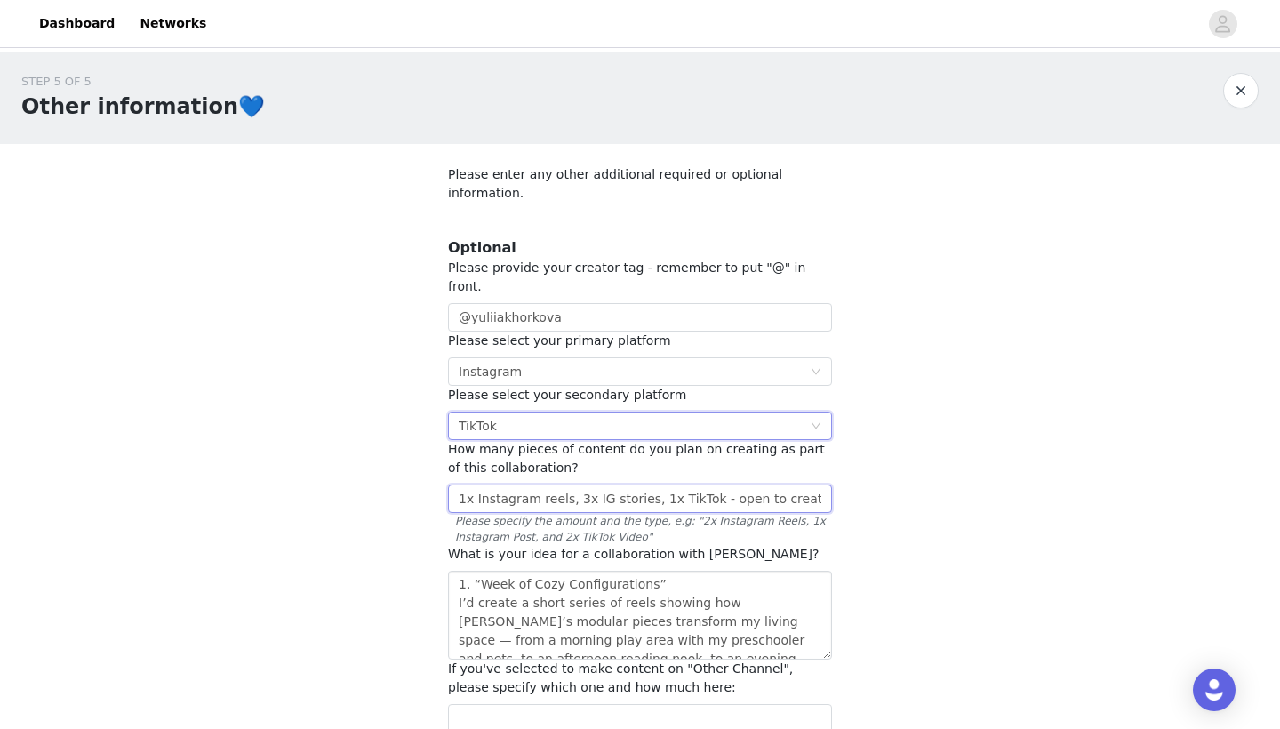
click at [571, 484] on input "1x Instagram reels, 3x IG stories, 1x TikTok - open to create more" at bounding box center [640, 498] width 384 height 28
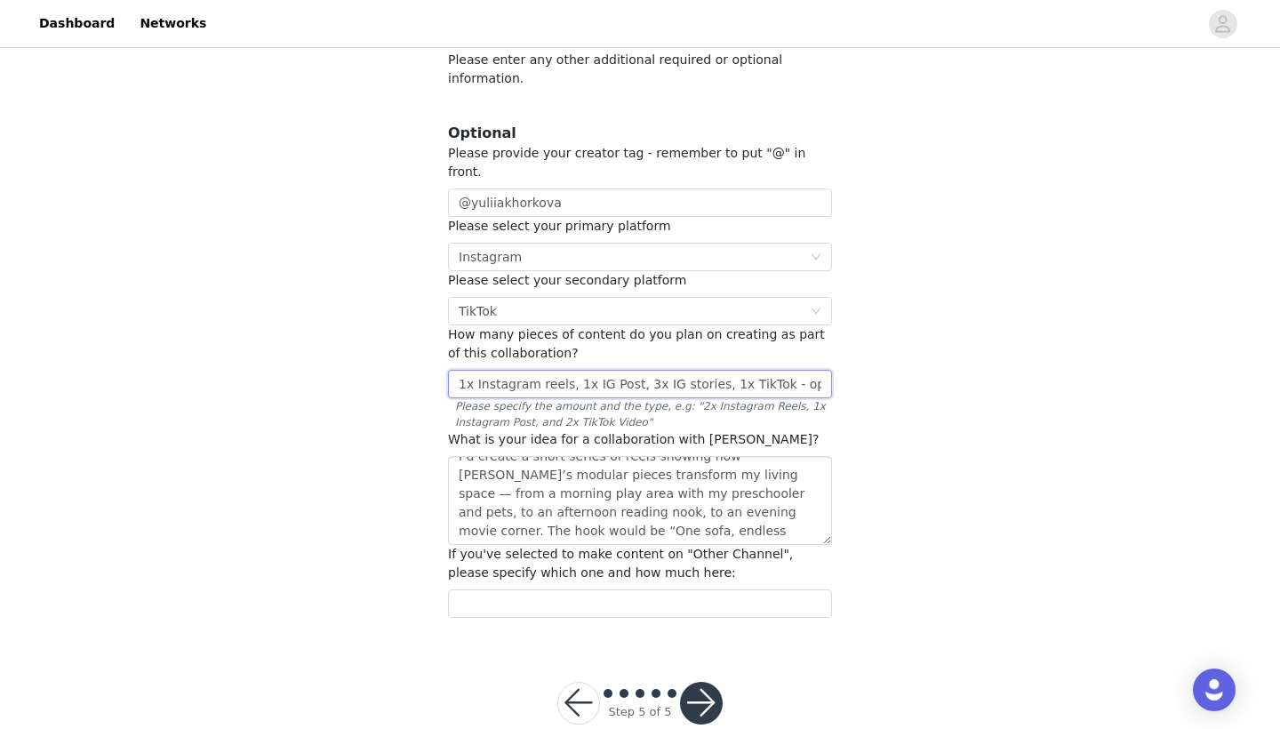
scroll to position [114, 0]
type input "1x Instagram reels, 1x IG Post, 3x IG stories, 1x TikTok - open to create more"
click at [708, 682] on button "button" at bounding box center [701, 703] width 43 height 43
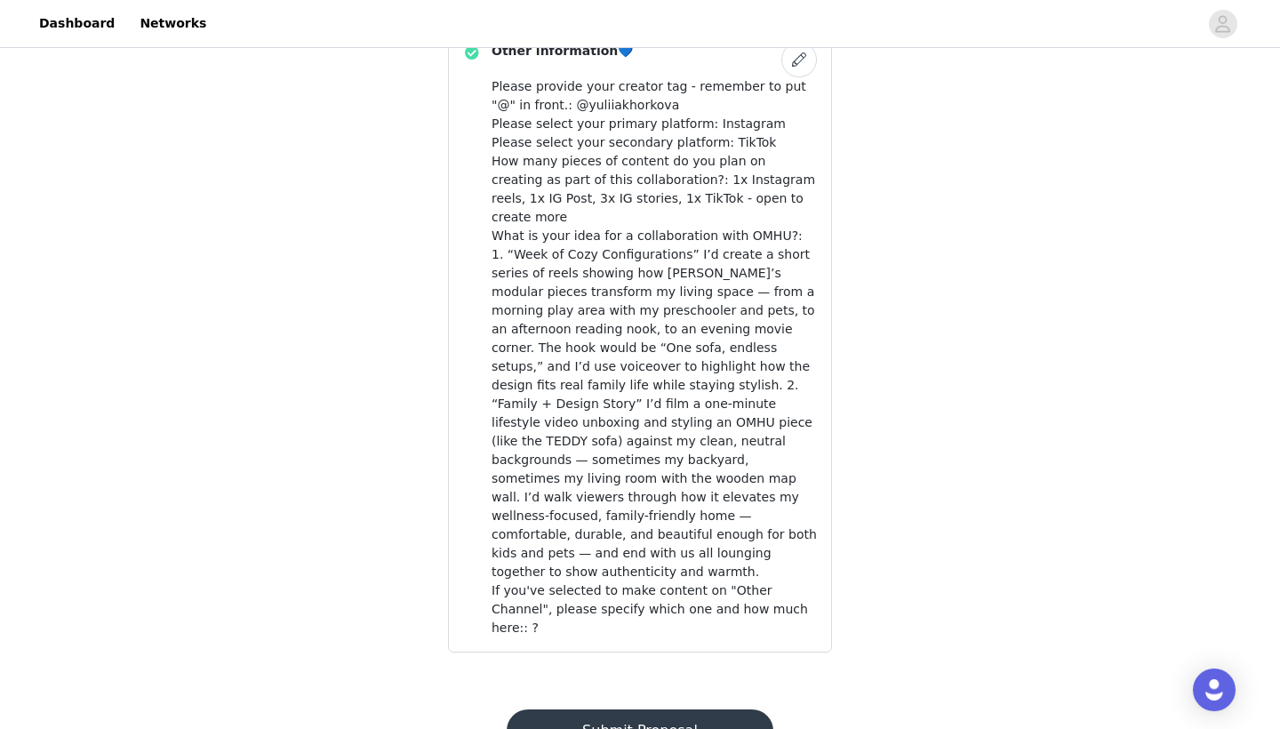
scroll to position [1026, 0]
click at [660, 710] on button "Submit Proposal" at bounding box center [640, 731] width 266 height 43
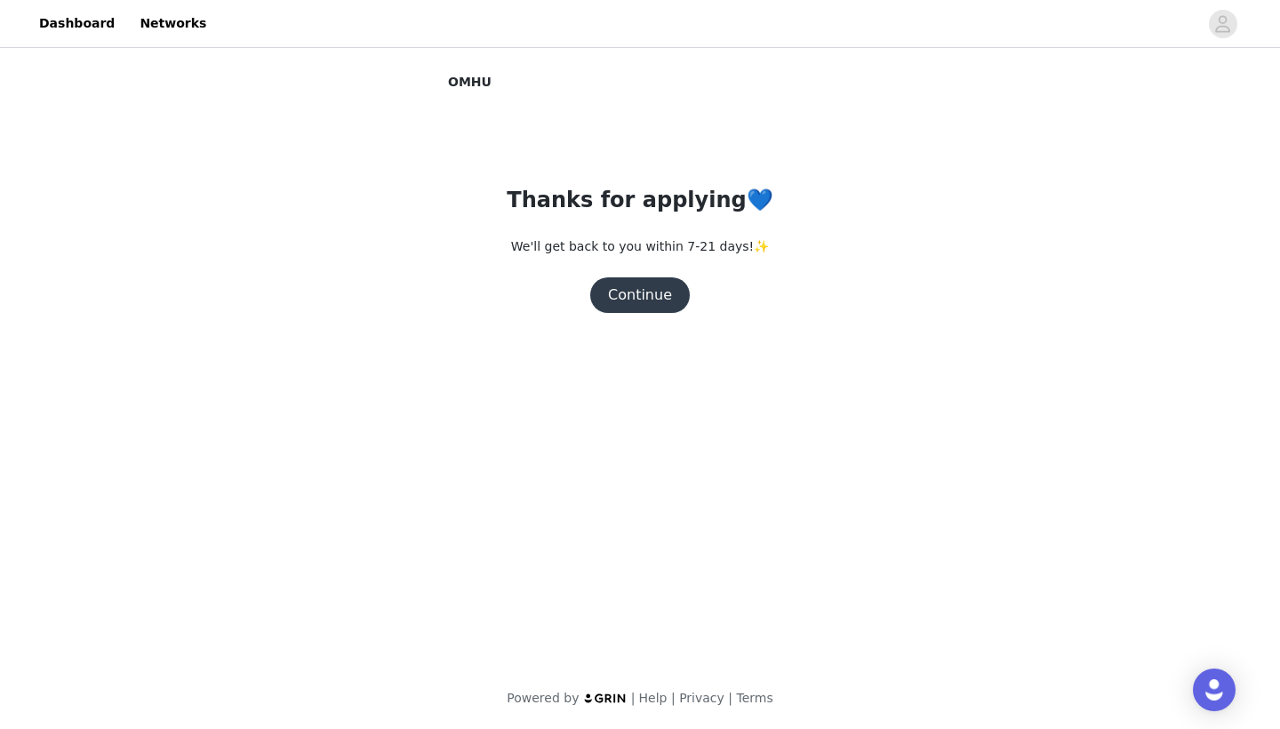
scroll to position [0, 0]
click at [650, 291] on button "Continue" at bounding box center [640, 295] width 100 height 36
